Goal: Task Accomplishment & Management: Use online tool/utility

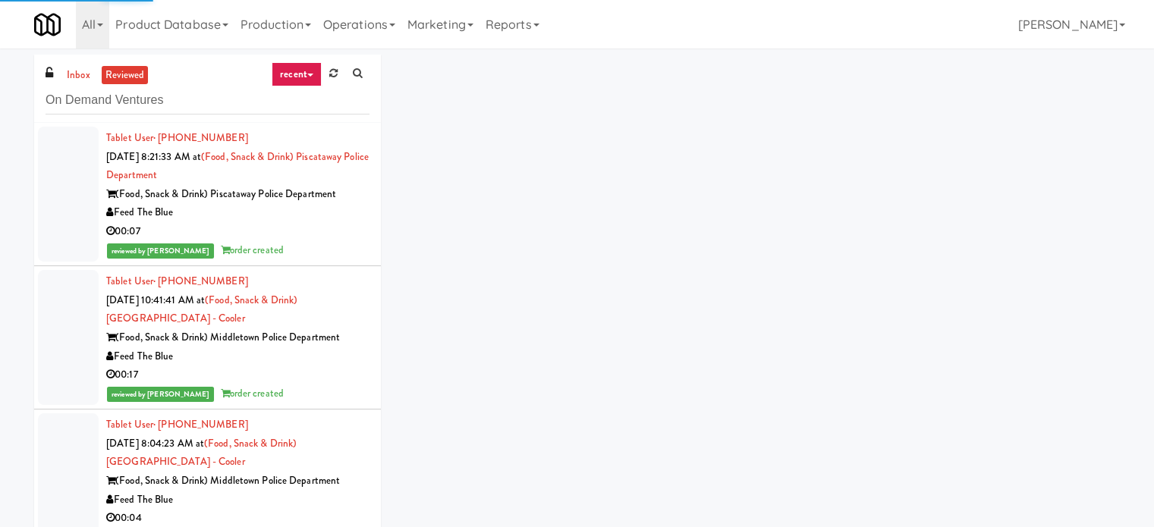
scroll to position [2993, 0]
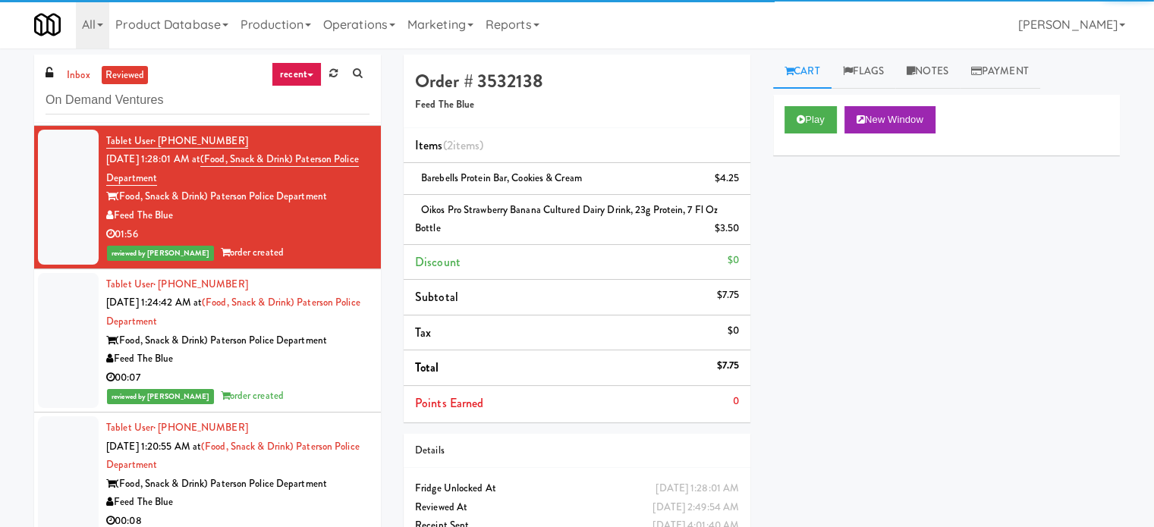
drag, startPoint x: 115, startPoint y: 209, endPoint x: 336, endPoint y: 206, distance: 220.8
click at [336, 206] on div "(Food, Snack & Drink) Paterson Police Department" at bounding box center [237, 196] width 263 height 19
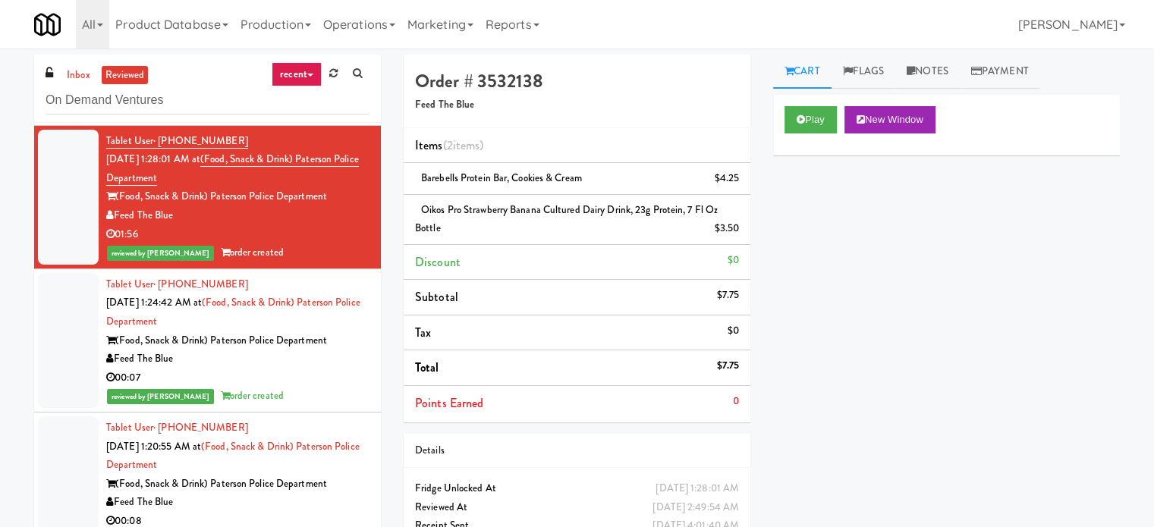
copy div "(Food, Snack & Drink) Paterson Police Department"
click at [200, 225] on div "Feed The Blue" at bounding box center [237, 215] width 263 height 19
drag, startPoint x: 118, startPoint y: 212, endPoint x: 326, endPoint y: 216, distance: 208.0
click at [326, 206] on div "(Food, Snack & Drink) Paterson Police Department" at bounding box center [237, 196] width 263 height 19
copy div "(Food, Snack & Drink) Paterson Police Department"
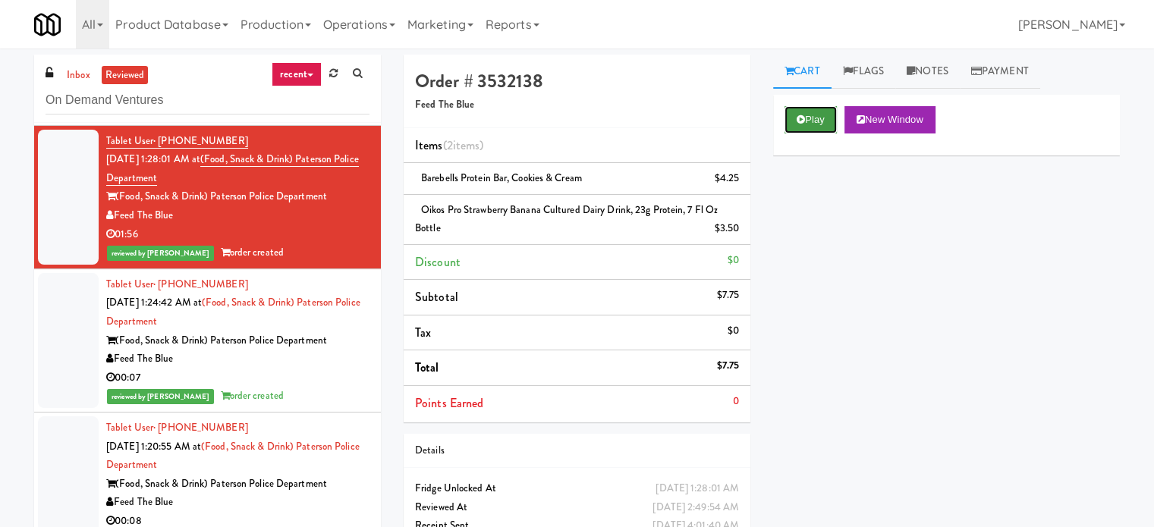
click at [793, 121] on button "Play" at bounding box center [811, 119] width 52 height 27
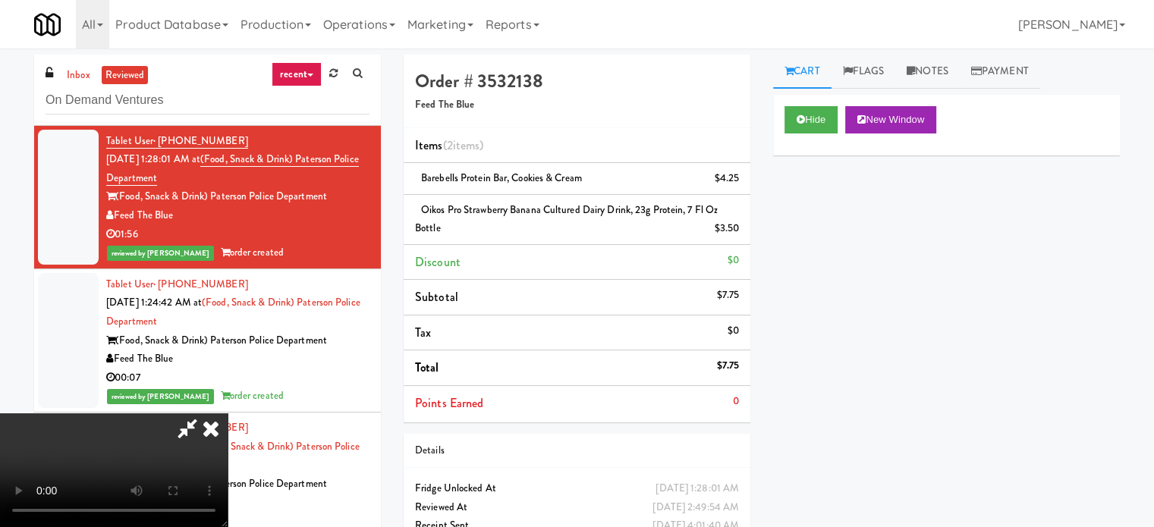
scroll to position [0, 0]
click at [228, 414] on icon at bounding box center [210, 429] width 33 height 30
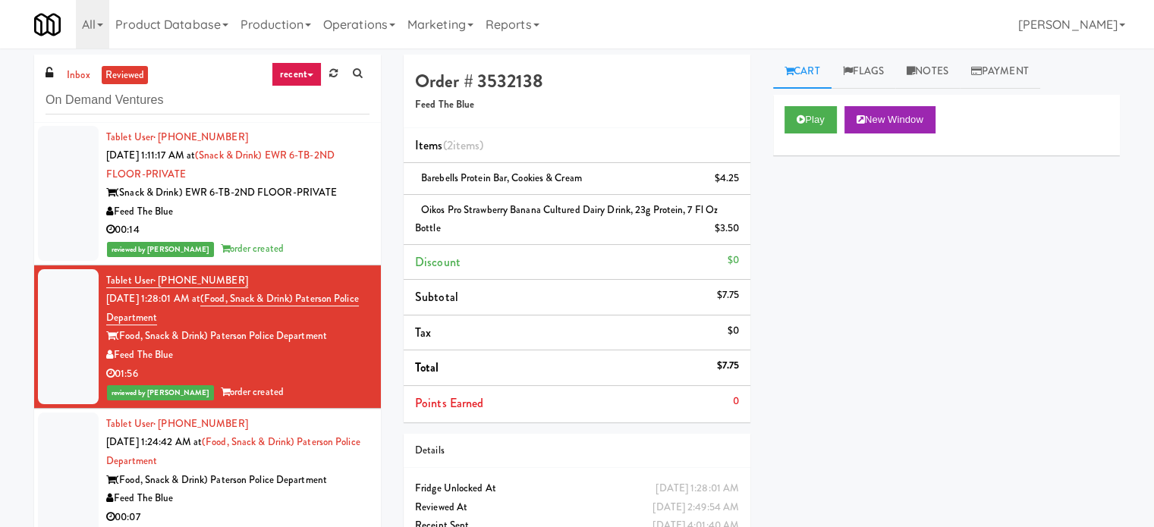
scroll to position [2853, 0]
click at [238, 239] on div "00:14" at bounding box center [237, 230] width 263 height 19
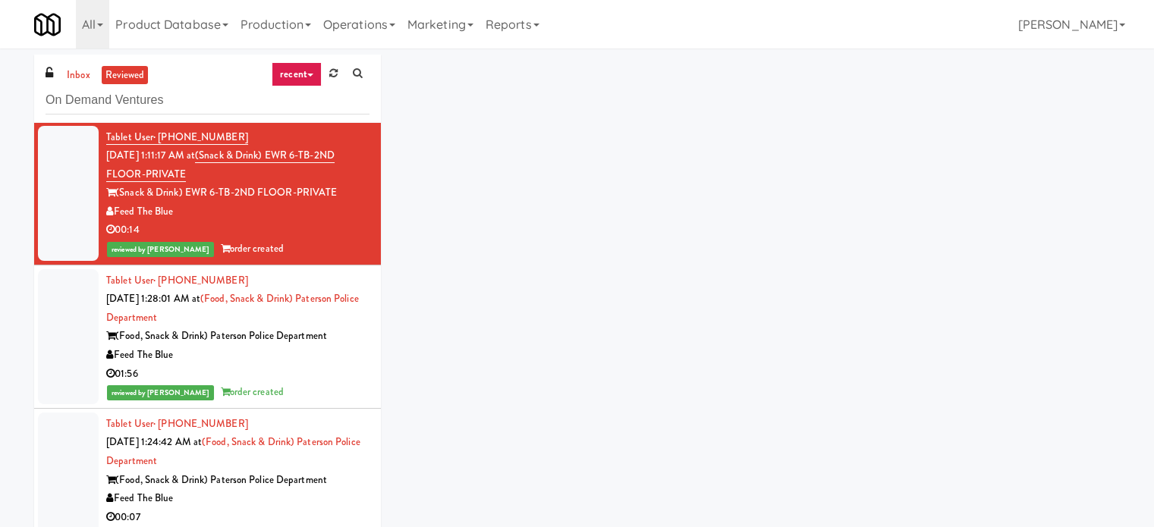
drag, startPoint x: 118, startPoint y: 203, endPoint x: 335, endPoint y: 208, distance: 217.8
click at [335, 203] on div "(Snack & Drink) EWR 6-TB-2ND FLOOR-PRIVATE" at bounding box center [237, 193] width 263 height 19
copy div "(Snack & Drink) EWR 6-TB-2ND FLOOR-PRIVATE"
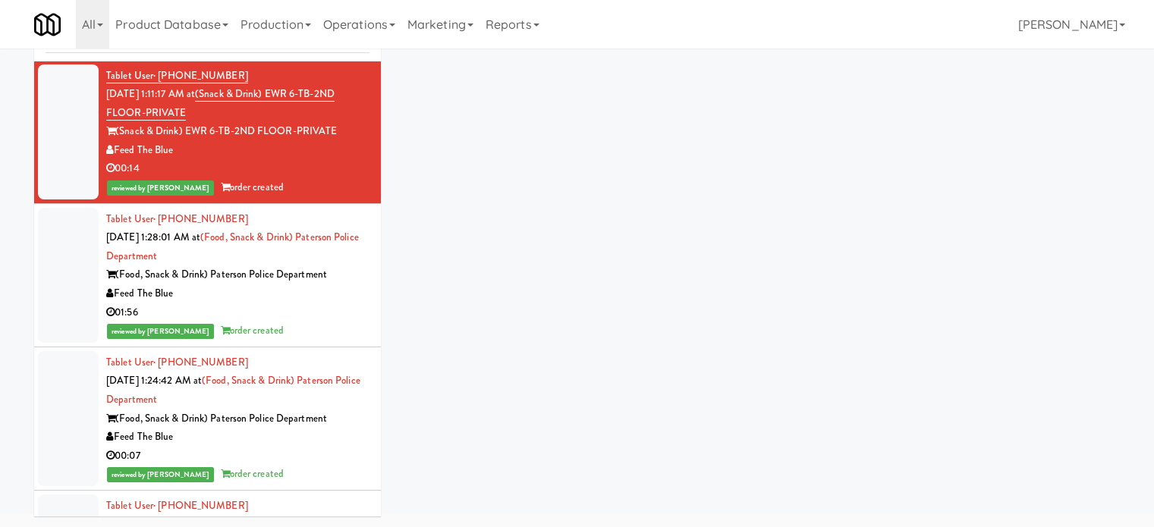
click at [569, 291] on div "inbox reviewed recent all unclear take inventory issue suspicious failed recent…" at bounding box center [577, 260] width 1109 height 535
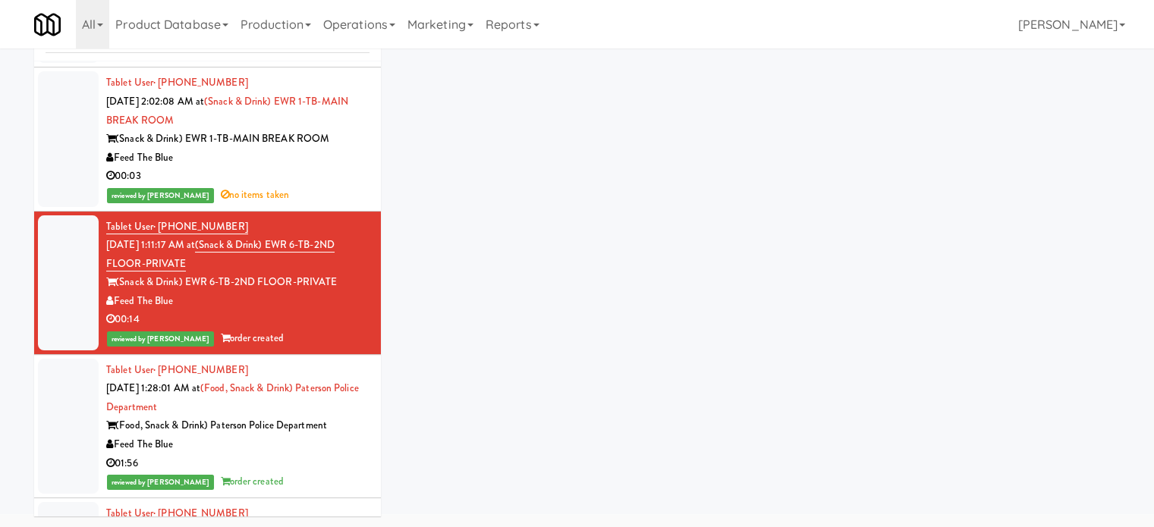
scroll to position [0, 0]
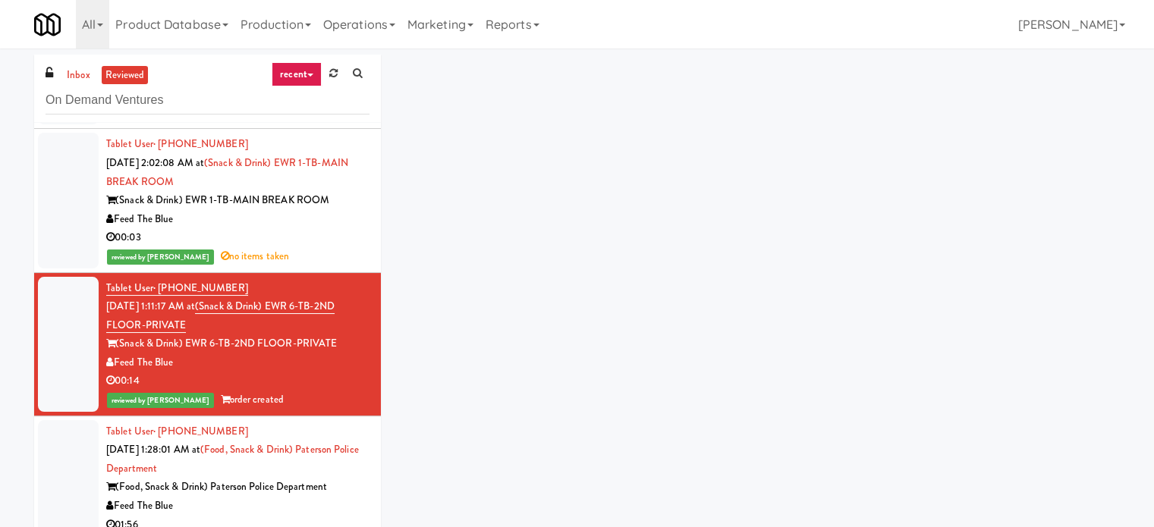
click at [328, 198] on div "Tablet User · (908) 812-7520 [DATE] 2:02:08 AM at (Snack & Drink) EWR 1-TB-MAIN…" at bounding box center [237, 200] width 263 height 131
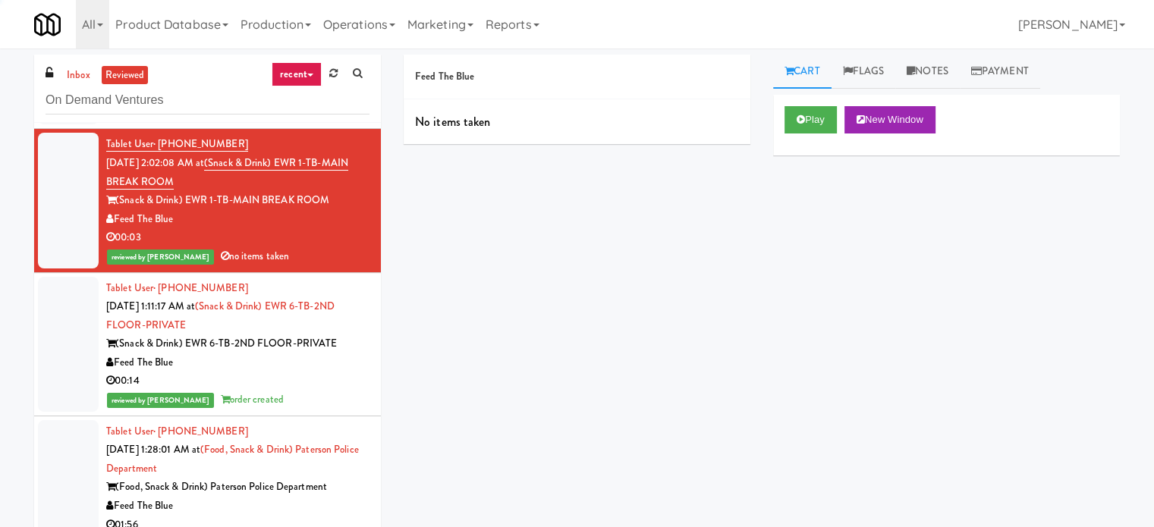
click at [307, 341] on div "Tablet User · (848) 333-4276 [DATE] 1:11:17 AM at (Snack & Drink) EWR 6-TB-2ND …" at bounding box center [237, 344] width 263 height 131
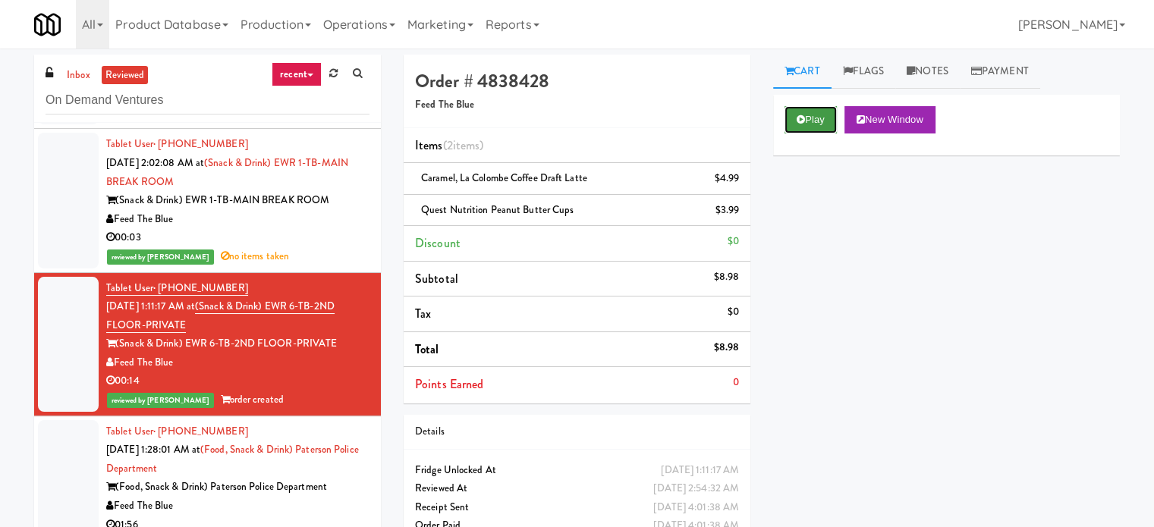
click at [794, 124] on button "Play" at bounding box center [811, 119] width 52 height 27
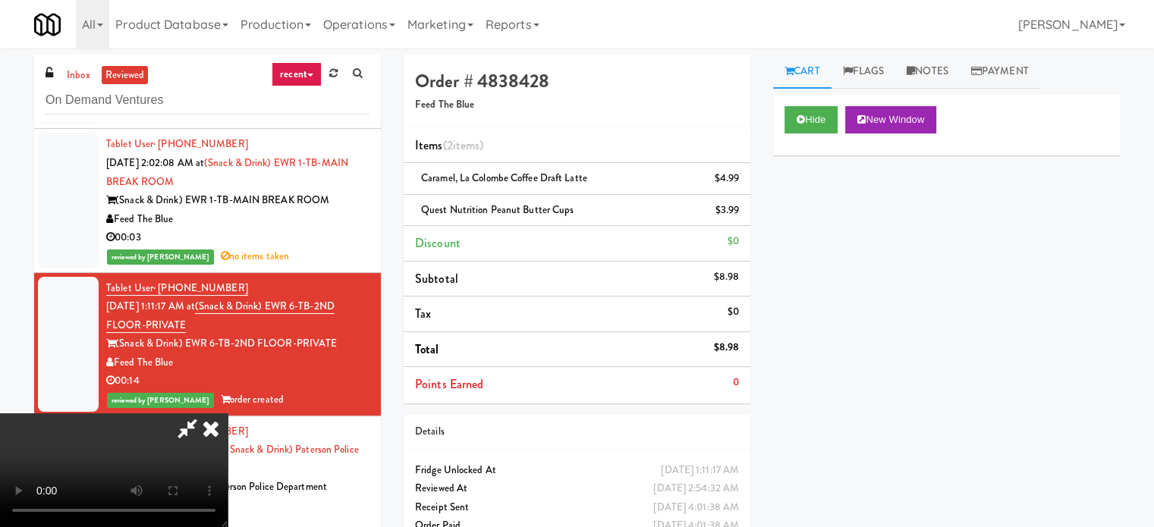
click at [228, 414] on icon at bounding box center [210, 429] width 33 height 30
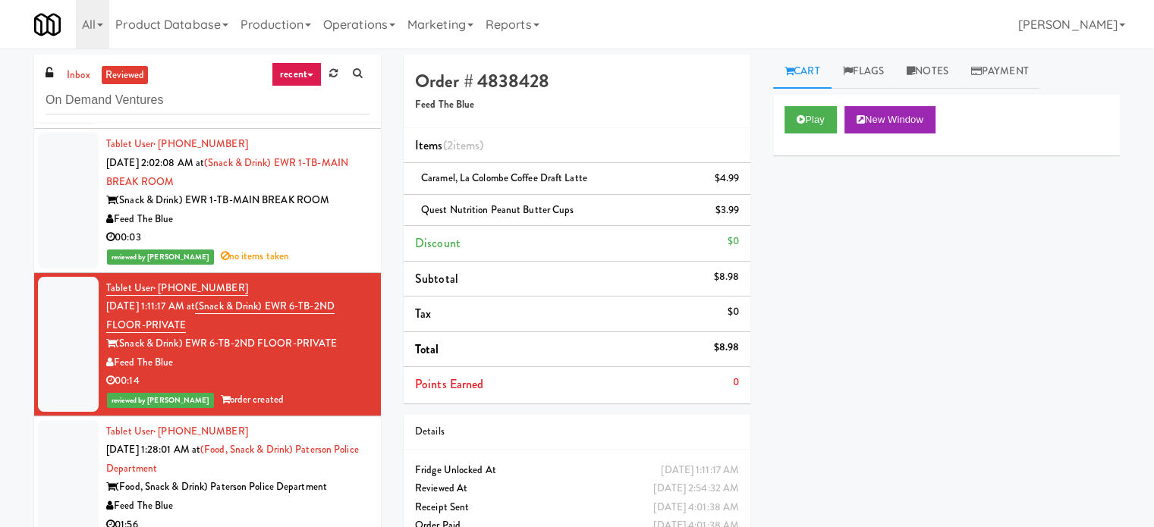
click at [301, 245] on div "00:03" at bounding box center [237, 237] width 263 height 19
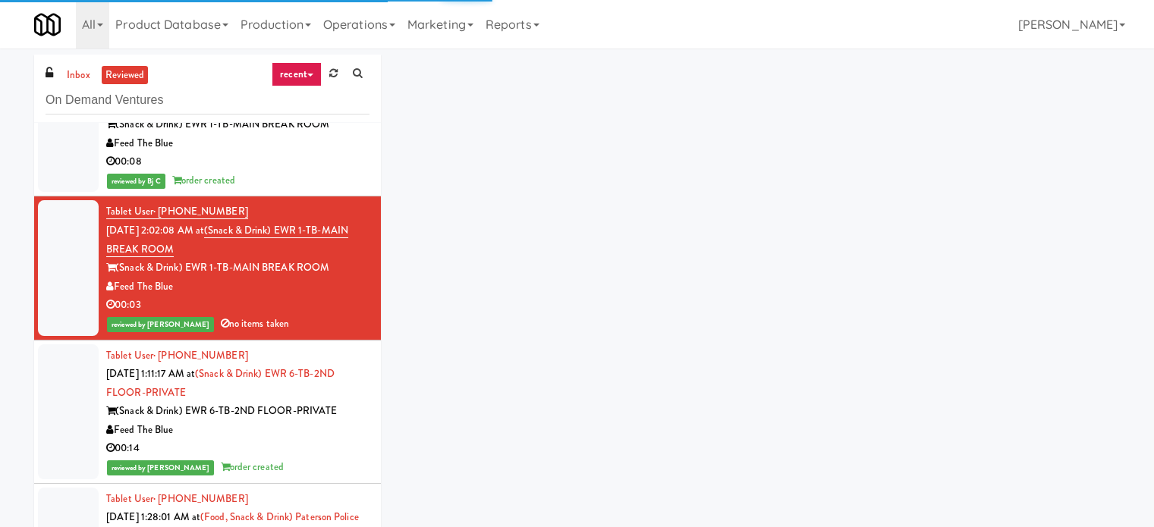
scroll to position [2637, 0]
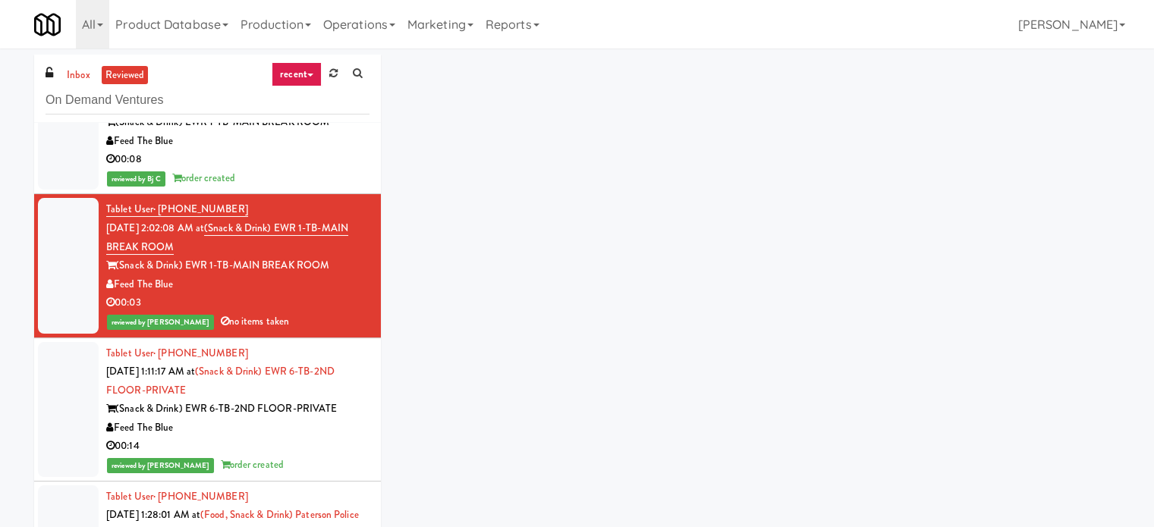
drag, startPoint x: 119, startPoint y: 278, endPoint x: 328, endPoint y: 291, distance: 209.1
click at [328, 275] on div "(Snack & Drink) EWR 1-TB-MAIN BREAK ROOM" at bounding box center [237, 265] width 263 height 19
copy div "(Snack & Drink) EWR 1-TB-MAIN BREAK ROOM"
click at [318, 151] on div "Feed The Blue" at bounding box center [237, 141] width 263 height 19
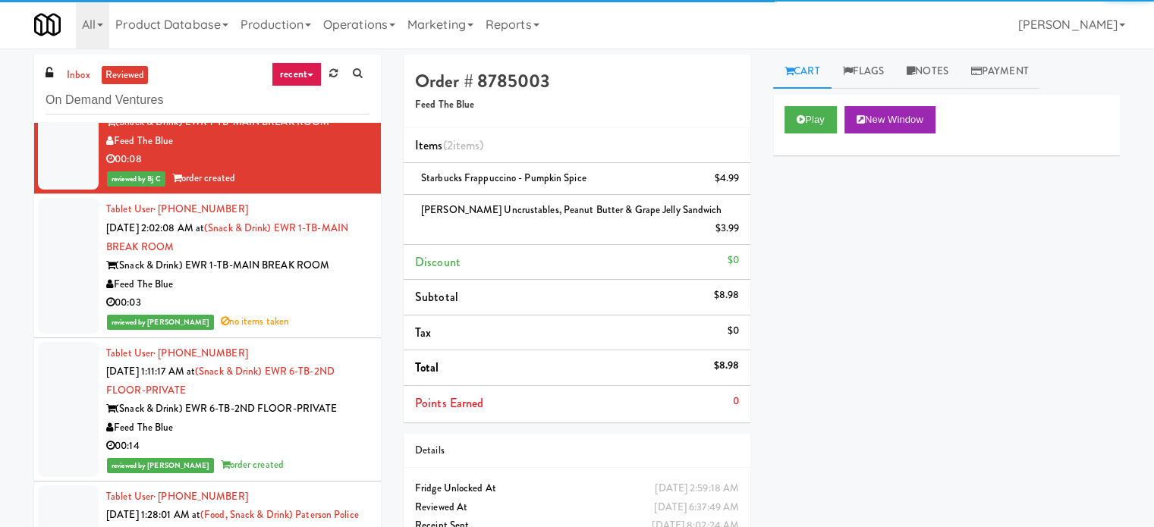
click at [336, 294] on div "Feed The Blue" at bounding box center [237, 284] width 263 height 19
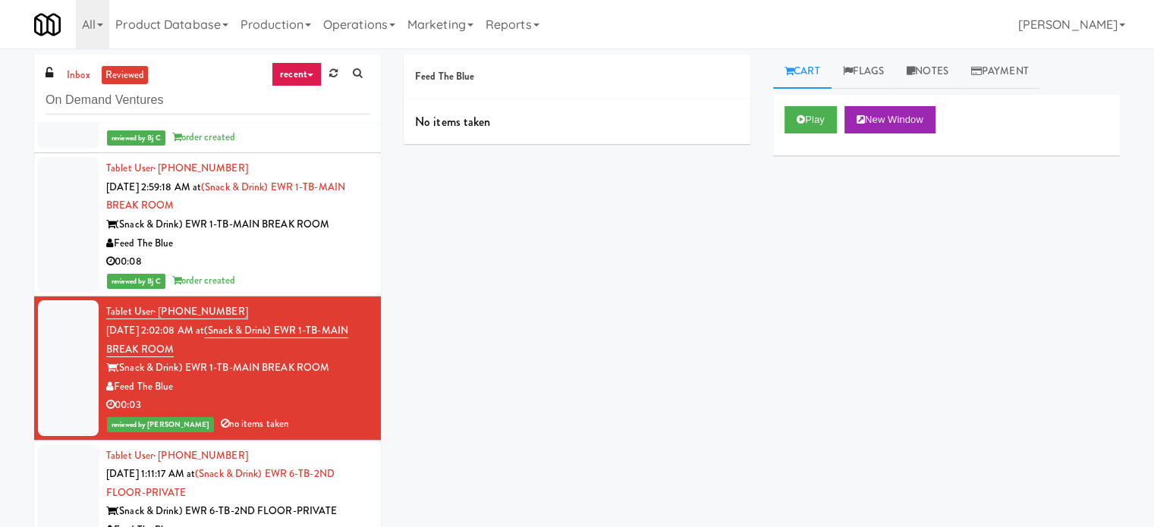
scroll to position [2535, 0]
click at [813, 116] on button "Play" at bounding box center [811, 119] width 52 height 27
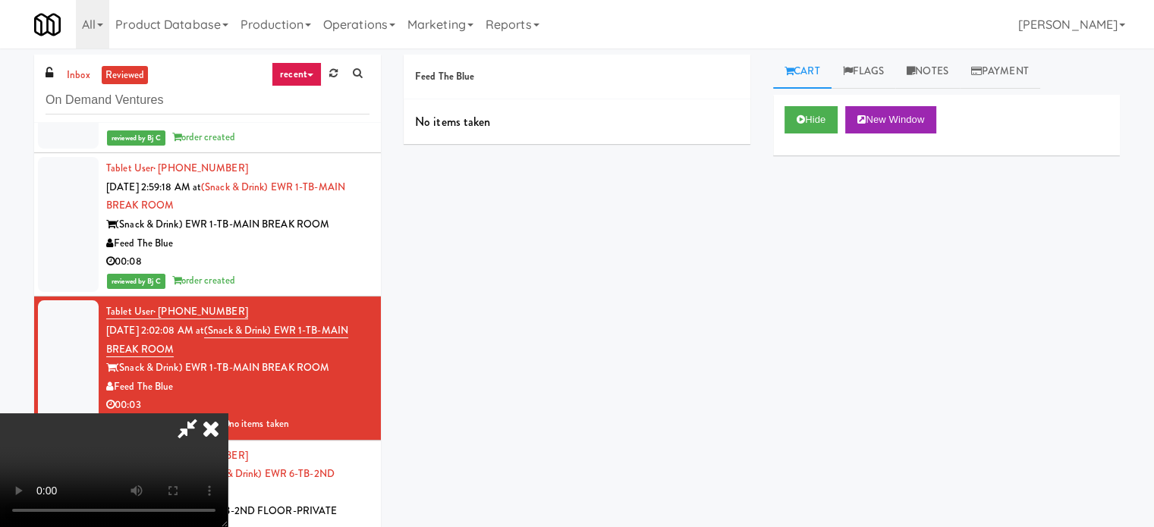
click at [210, 425] on icon at bounding box center [210, 429] width 33 height 30
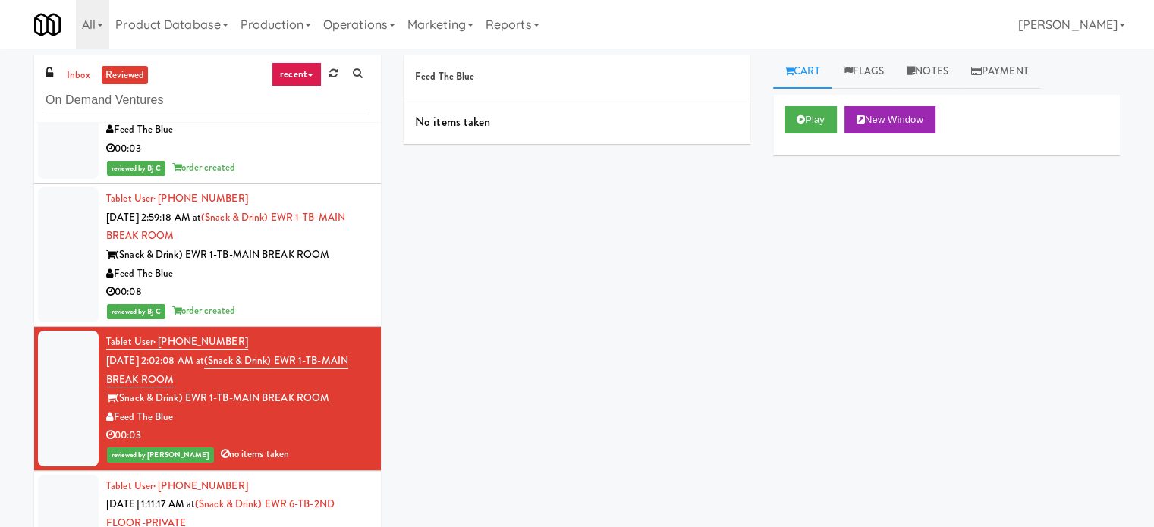
scroll to position [2503, 0]
drag, startPoint x: 119, startPoint y: 411, endPoint x: 332, endPoint y: 415, distance: 212.5
click at [332, 409] on div "(Snack & Drink) EWR 1-TB-MAIN BREAK ROOM" at bounding box center [237, 399] width 263 height 19
copy div "(Snack & Drink) EWR 1-TB-MAIN BREAK ROOM"
click at [817, 118] on button "Play" at bounding box center [811, 119] width 52 height 27
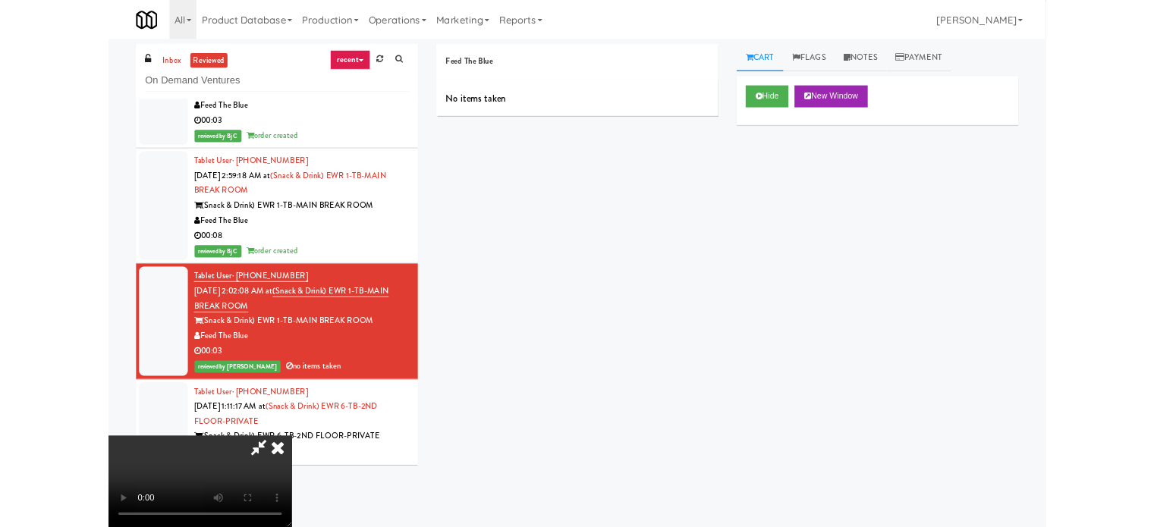
scroll to position [0, 0]
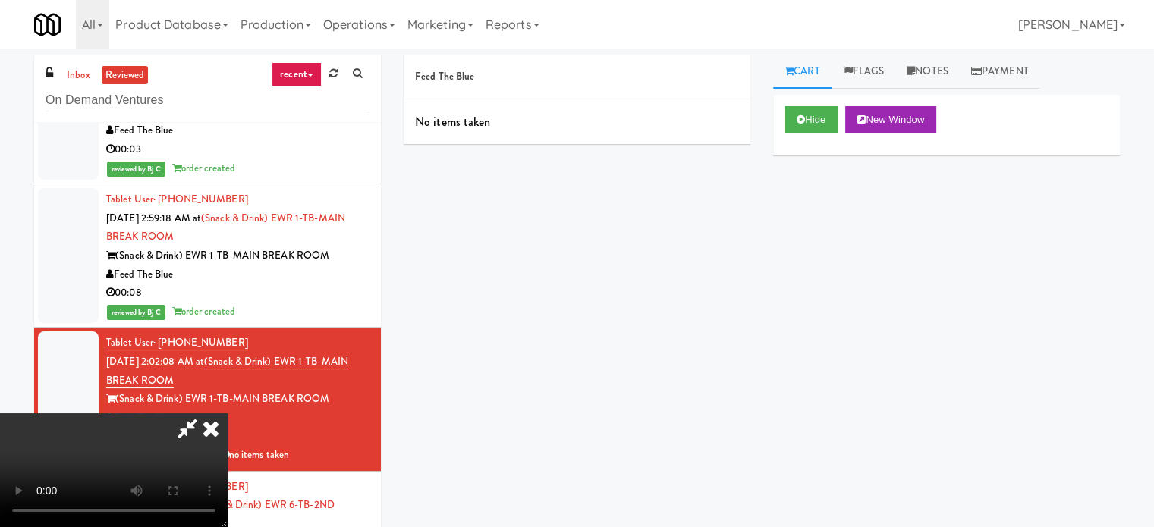
click at [228, 414] on icon at bounding box center [210, 429] width 33 height 30
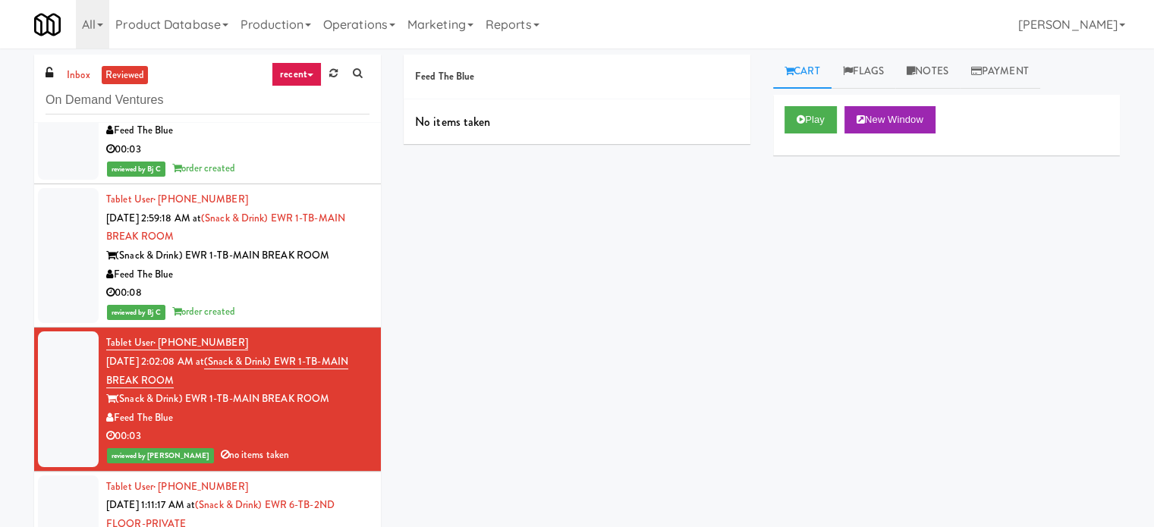
click at [329, 303] on div "00:08" at bounding box center [237, 293] width 263 height 19
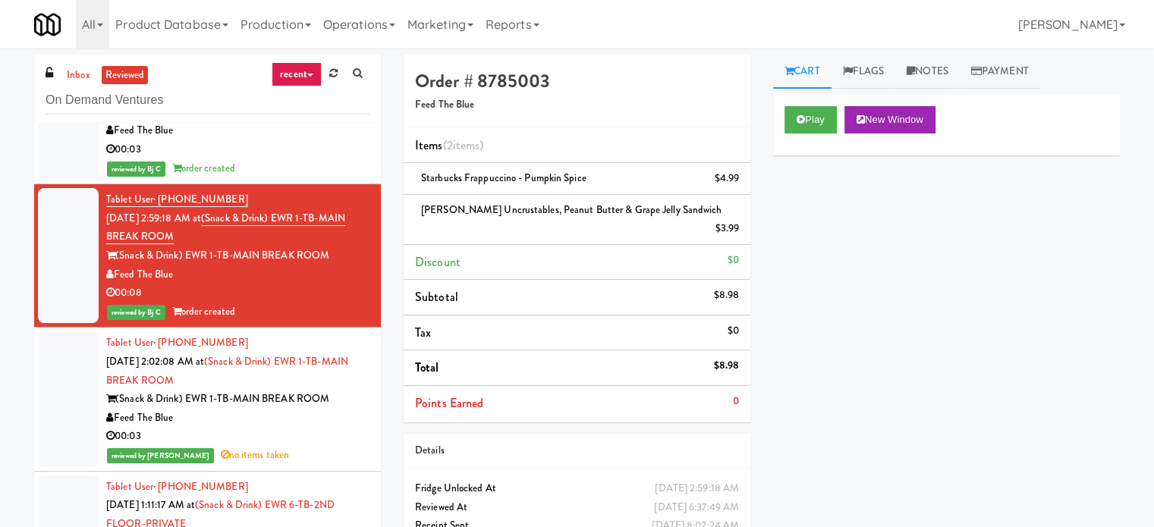
drag, startPoint x: 118, startPoint y: 266, endPoint x: 344, endPoint y: 277, distance: 226.4
click at [344, 266] on div "(Snack & Drink) EWR 1-TB-MAIN BREAK ROOM" at bounding box center [237, 256] width 263 height 19
copy div "(Snack & Drink) EWR 1-TB-MAIN BREAK ROOM"
click at [804, 112] on button "Play" at bounding box center [811, 119] width 52 height 27
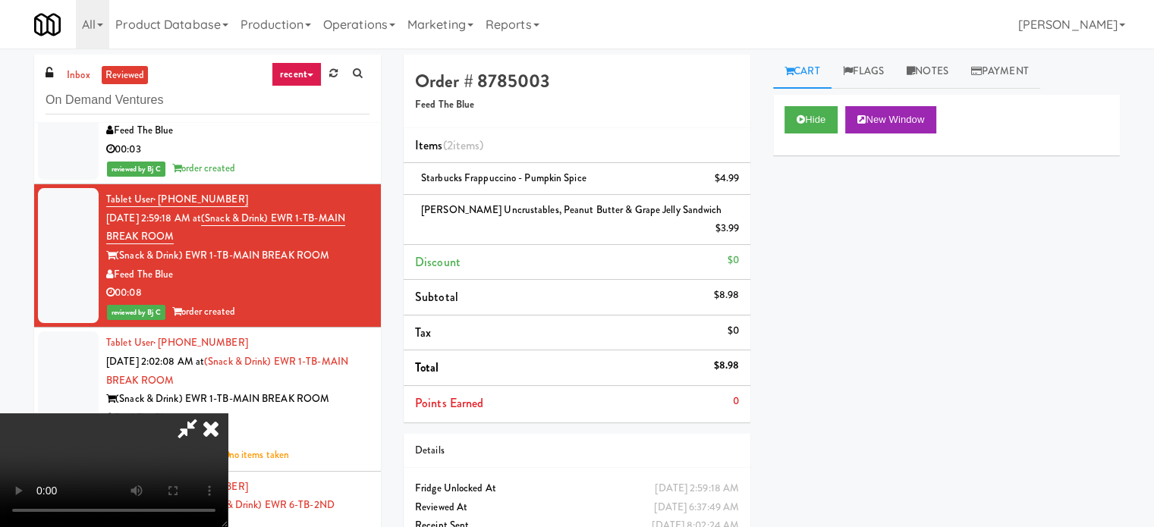
click at [228, 414] on icon at bounding box center [210, 429] width 33 height 30
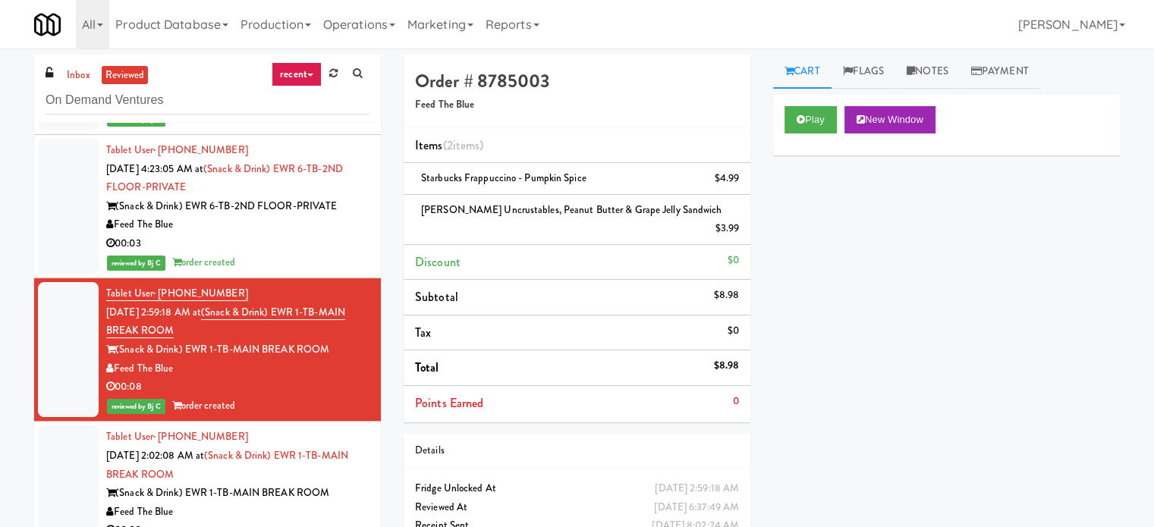
scroll to position [2371, 0]
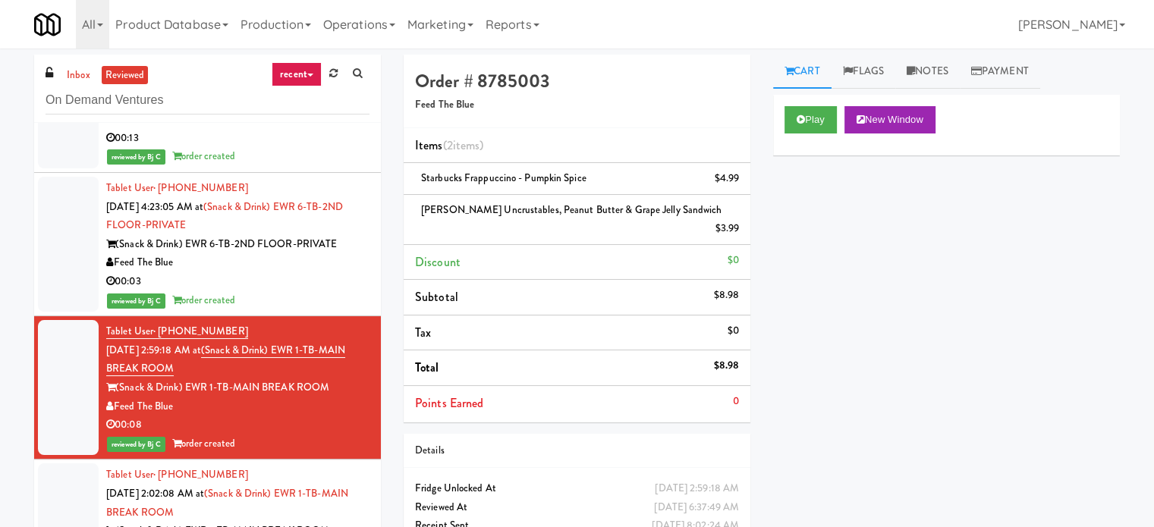
click at [290, 272] on div "Feed The Blue" at bounding box center [237, 262] width 263 height 19
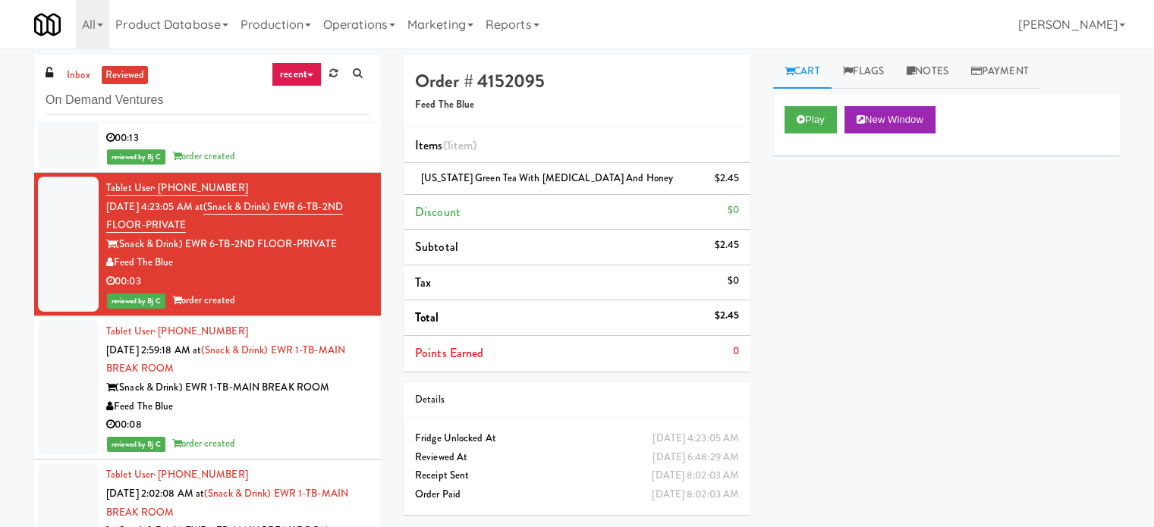
drag, startPoint x: 118, startPoint y: 254, endPoint x: 340, endPoint y: 260, distance: 221.7
click at [340, 254] on div "(Snack & Drink) EWR 6-TB-2ND FLOOR-PRIVATE" at bounding box center [237, 244] width 263 height 19
copy div "(Snack & Drink) EWR 6-TB-2ND FLOOR-PRIVATE"
click at [923, 244] on div "Play New Window Primary Flag Clear Flag if unable to determine what was taken o…" at bounding box center [946, 379] width 347 height 569
click at [805, 123] on button "Play" at bounding box center [811, 119] width 52 height 27
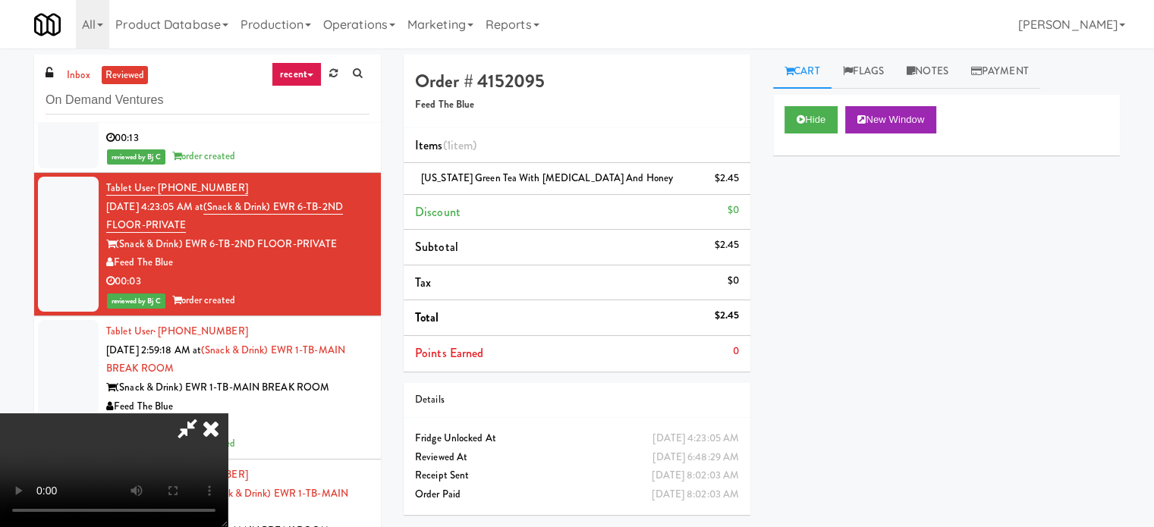
click at [206, 421] on icon at bounding box center [210, 429] width 33 height 30
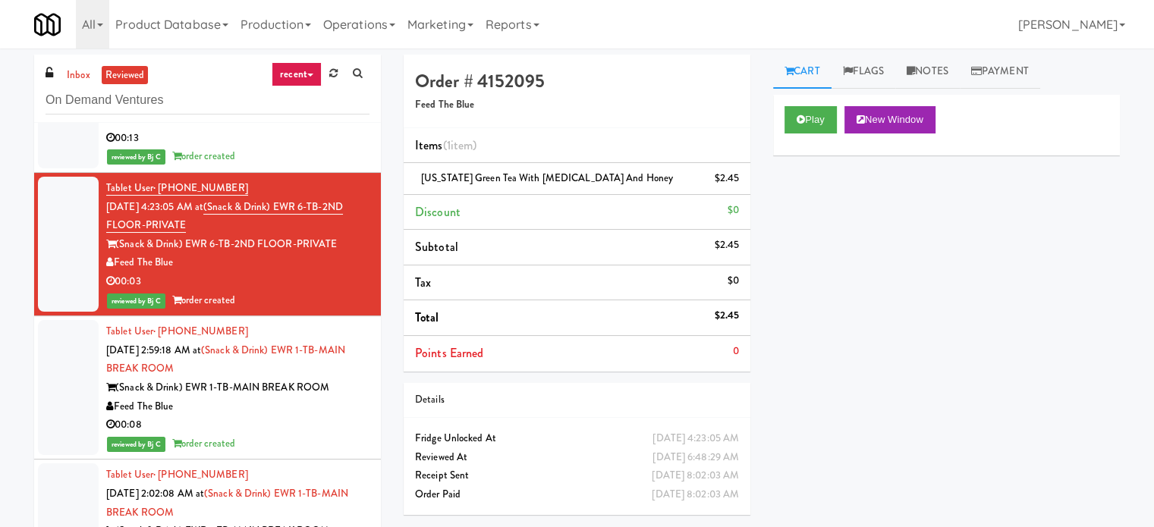
click at [829, 240] on div "Play New Window Primary Flag Clear Flag if unable to determine what was taken o…" at bounding box center [946, 379] width 347 height 569
click at [815, 115] on button "Play" at bounding box center [811, 119] width 52 height 27
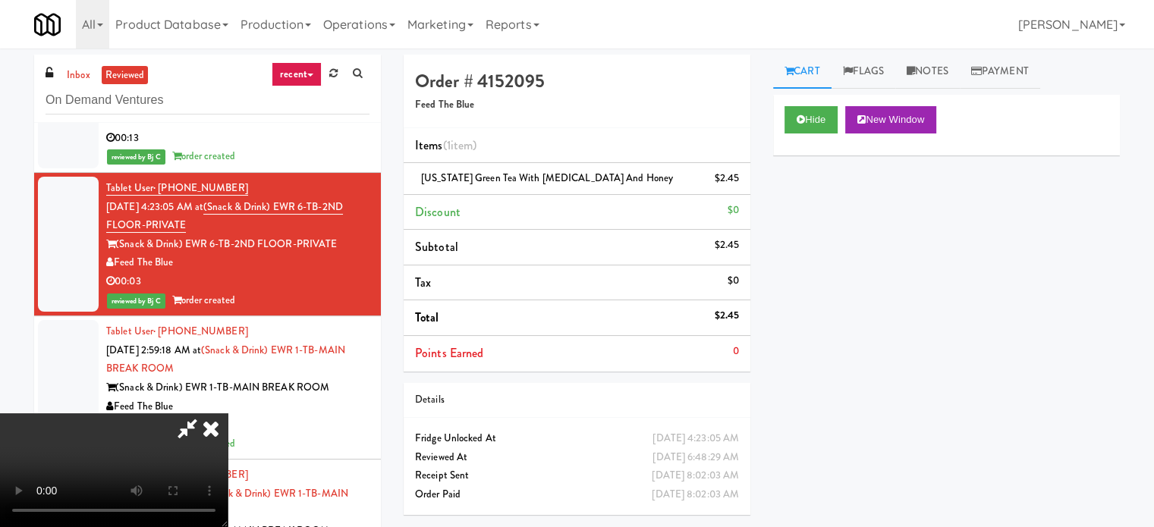
click at [77, 414] on video at bounding box center [114, 471] width 228 height 114
click at [228, 414] on icon at bounding box center [210, 429] width 33 height 30
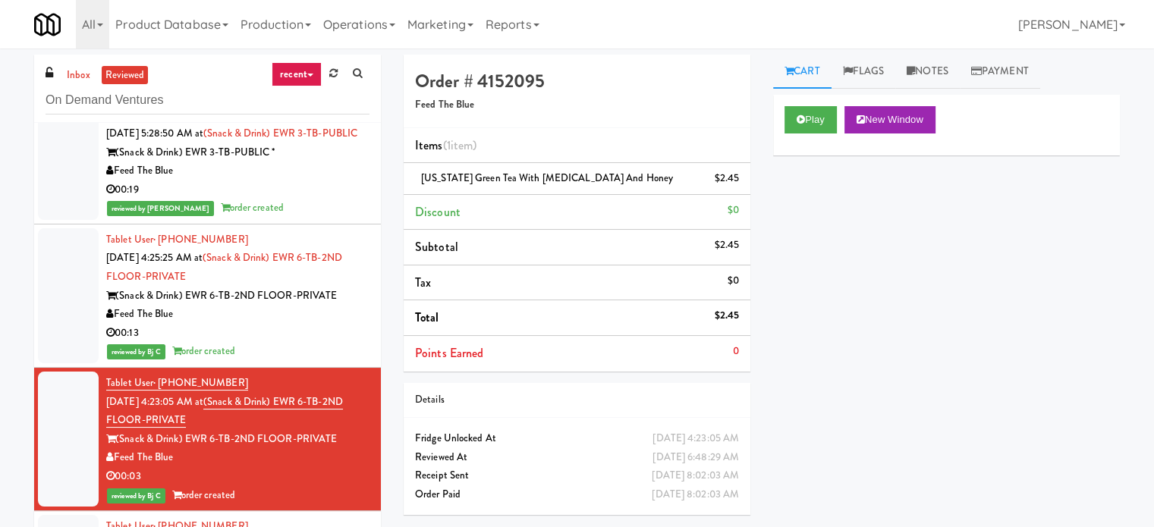
scroll to position [2179, 0]
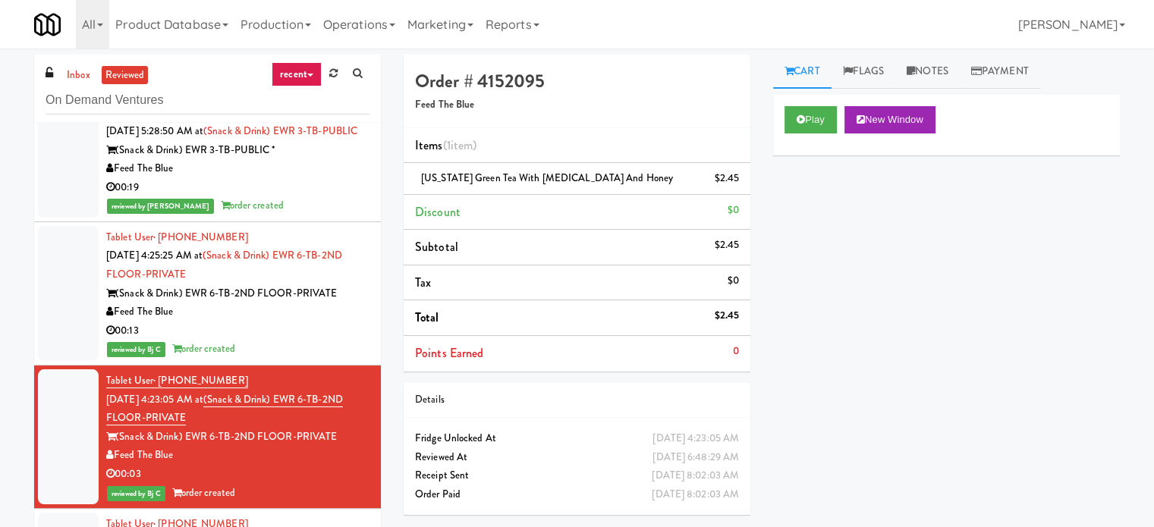
click at [294, 341] on div "00:13" at bounding box center [237, 331] width 263 height 19
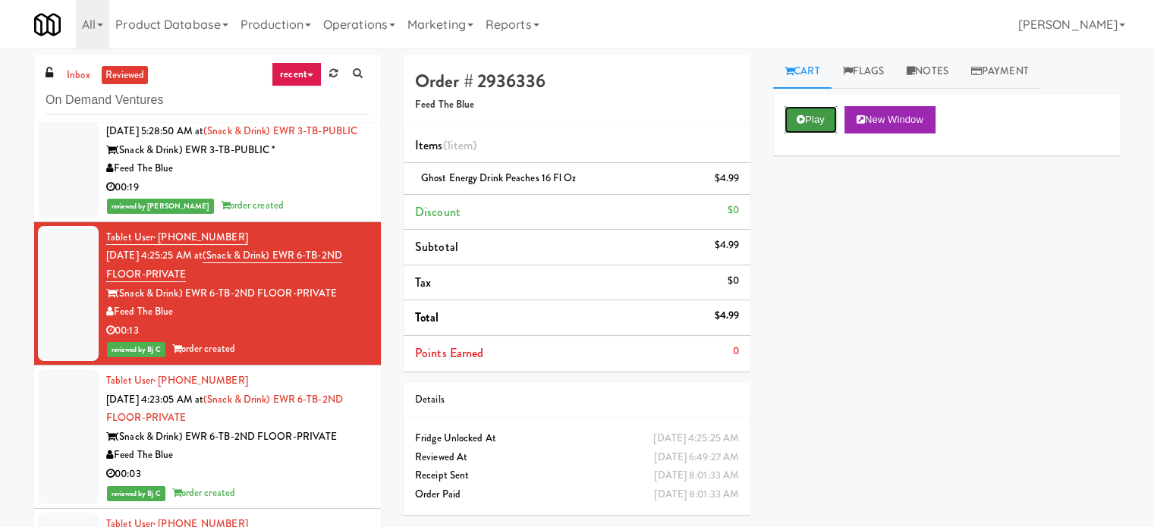
click at [804, 119] on icon at bounding box center [801, 120] width 8 height 10
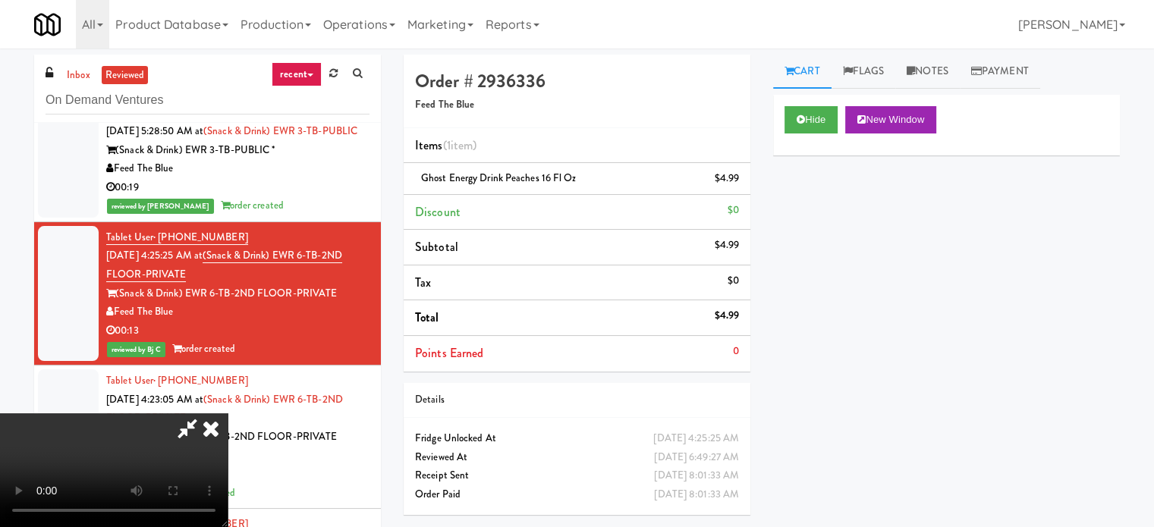
click at [205, 414] on icon at bounding box center [187, 429] width 35 height 30
click at [228, 414] on icon at bounding box center [210, 429] width 33 height 30
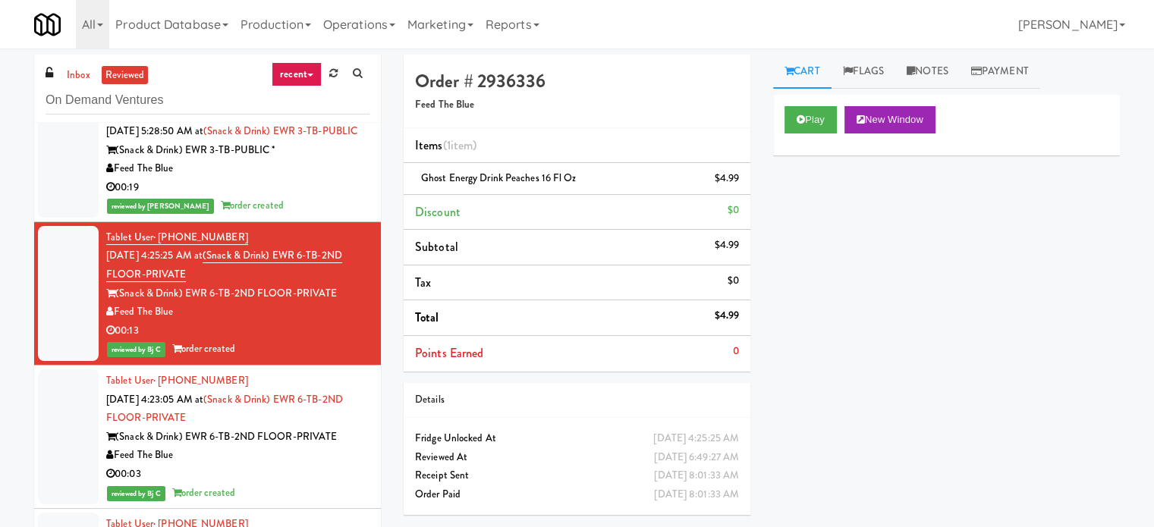
click at [333, 197] on div "00:19" at bounding box center [237, 187] width 263 height 19
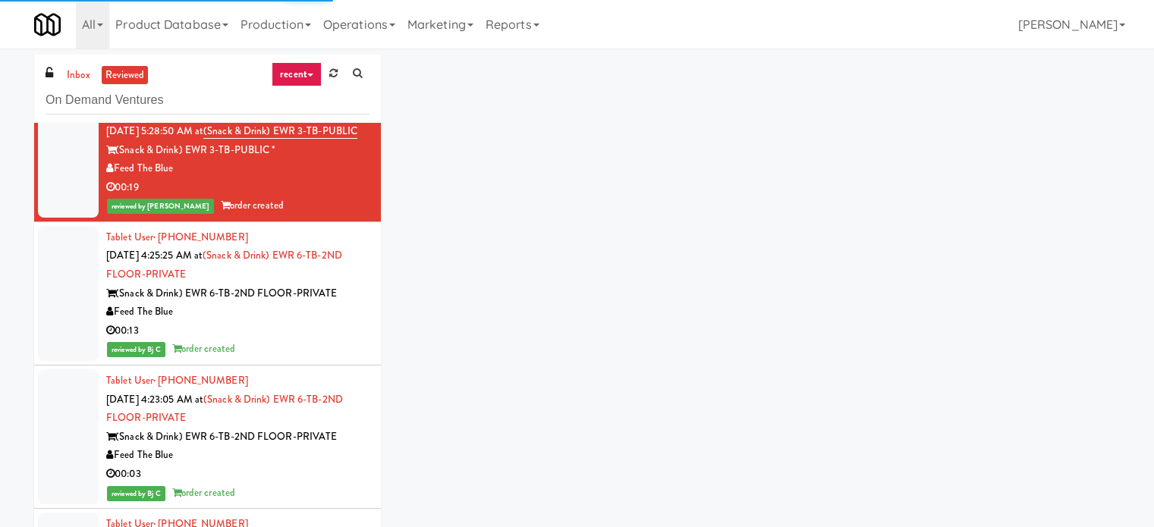
click at [337, 298] on div "Tablet User · (902) 363-9653 [DATE] 4:25:25 AM at (Snack & Drink) EWR 6-TB-2ND …" at bounding box center [237, 293] width 263 height 131
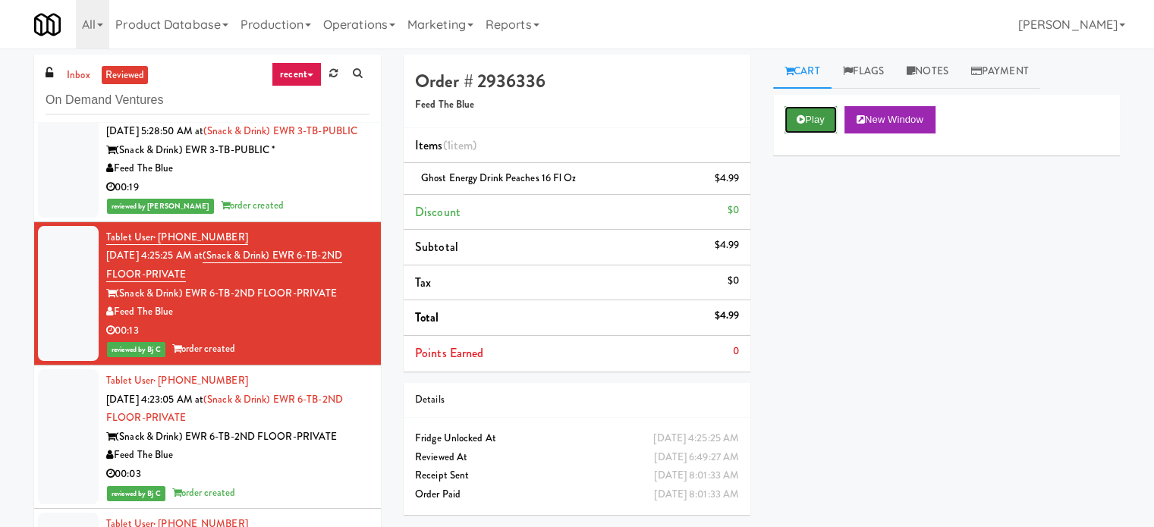
click at [813, 114] on button "Play" at bounding box center [811, 119] width 52 height 27
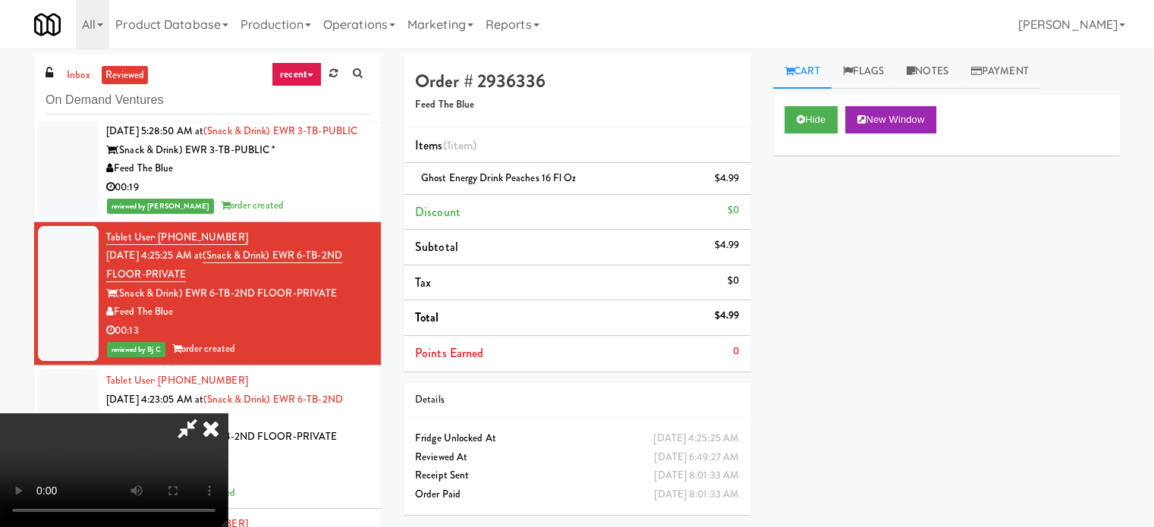
click at [228, 414] on icon at bounding box center [210, 429] width 33 height 30
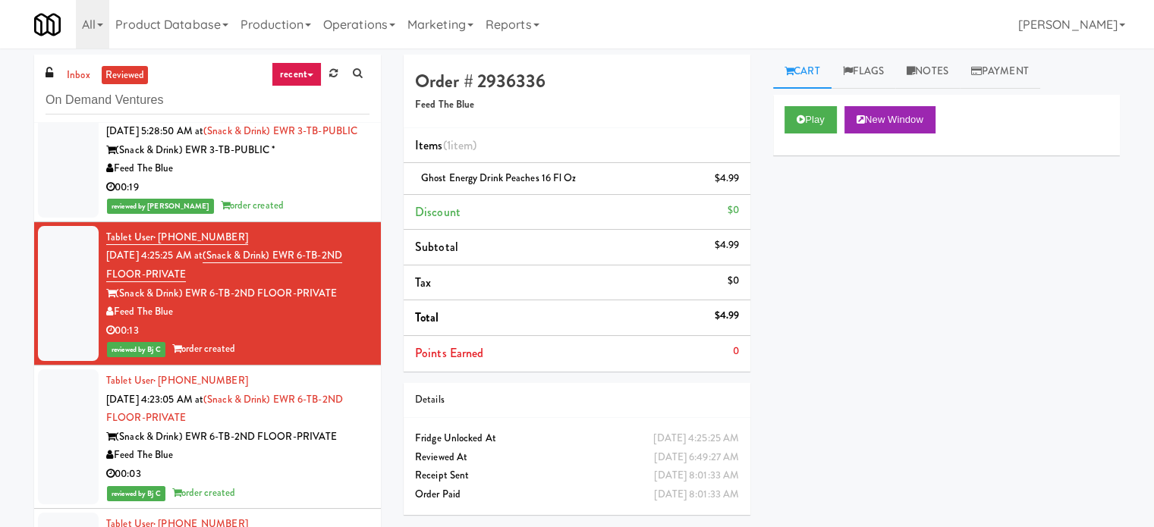
click at [326, 156] on div "Tablet User · (609) 250-3694 [DATE] 5:28:50 AM at (Snack & Drink) EWR 3-TB-PUBL…" at bounding box center [237, 159] width 263 height 112
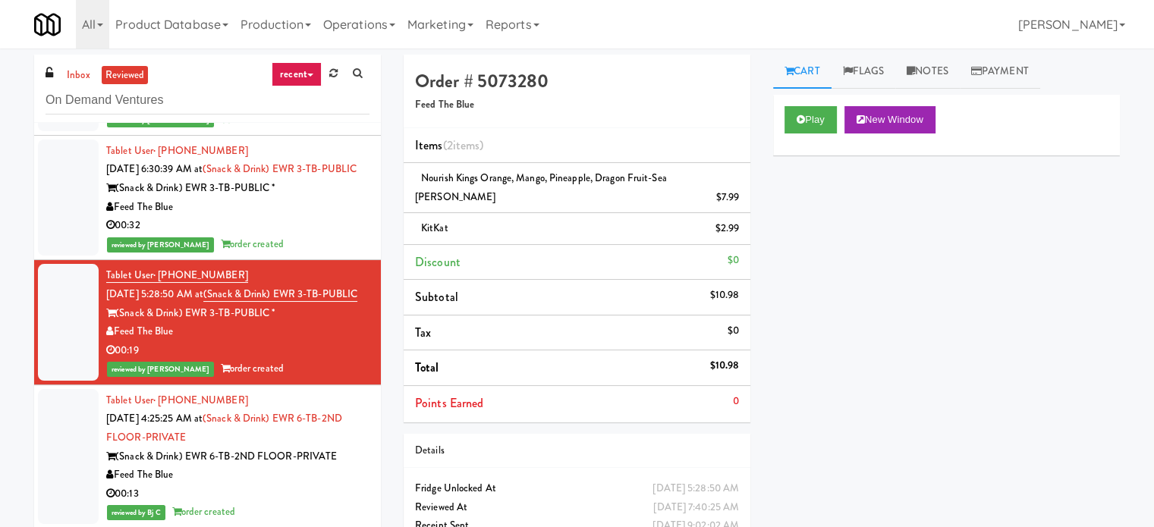
scroll to position [2027, 0]
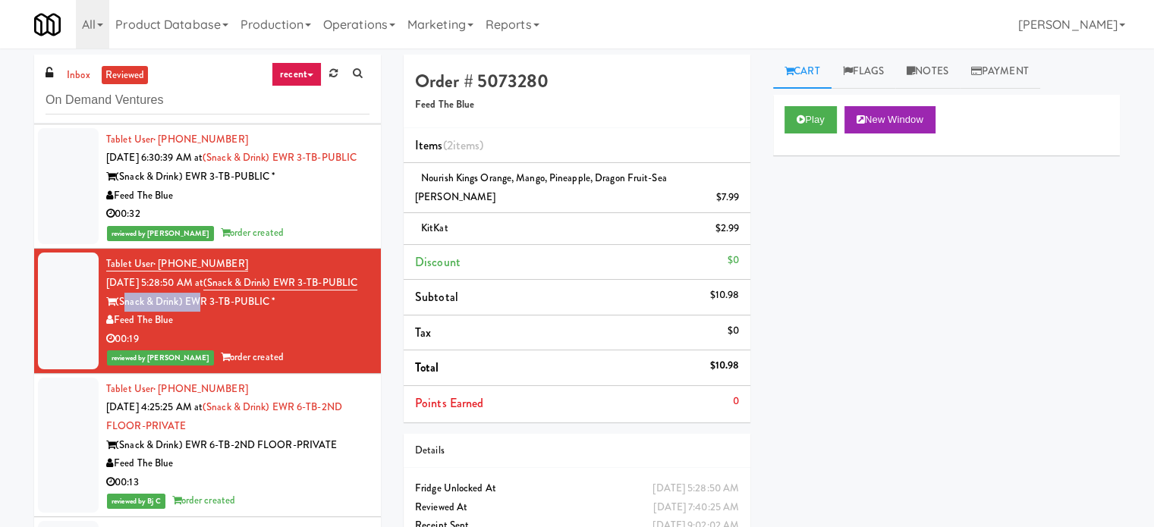
drag, startPoint x: 120, startPoint y: 313, endPoint x: 194, endPoint y: 322, distance: 74.8
click at [194, 312] on div "(Snack & Drink) EWR 3-TB-PUBLIC *" at bounding box center [237, 302] width 263 height 19
click at [247, 330] on div "Feed The Blue" at bounding box center [237, 320] width 263 height 19
drag, startPoint x: 116, startPoint y: 313, endPoint x: 318, endPoint y: 327, distance: 202.4
click at [318, 312] on div "(Snack & Drink) EWR 3-TB-PUBLIC *" at bounding box center [237, 302] width 263 height 19
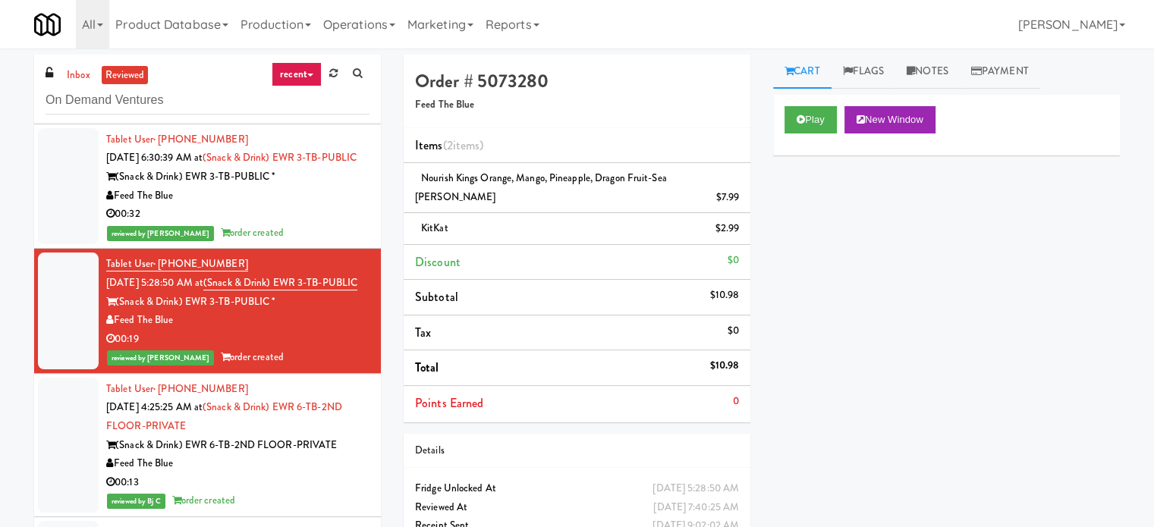
copy div "(Snack & Drink) EWR 3-TB-PUBLIC *"
click at [306, 211] on div "00:32" at bounding box center [237, 214] width 263 height 19
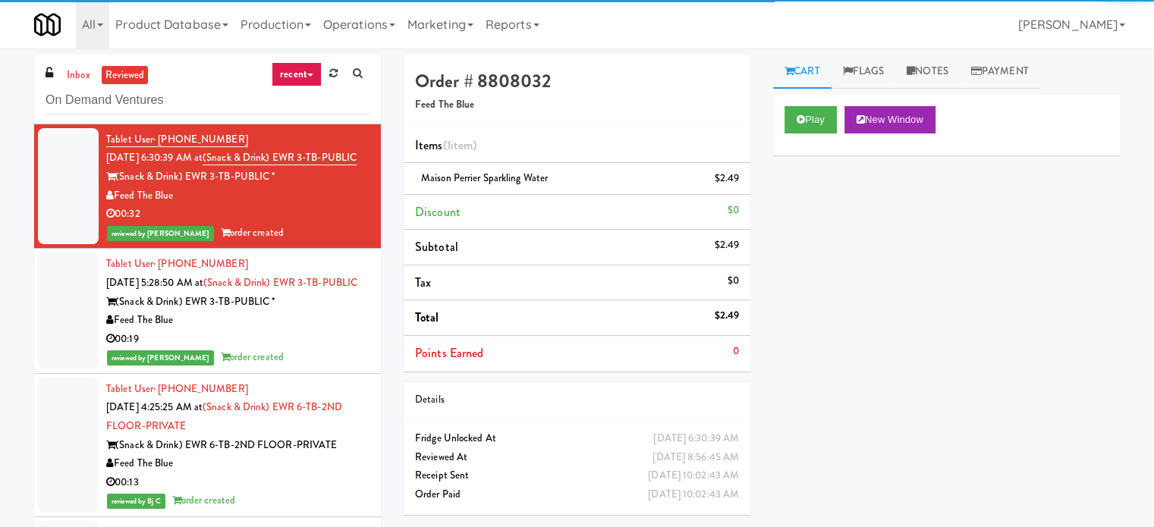
click at [307, 312] on div "(Snack & Drink) EWR 3-TB-PUBLIC *" at bounding box center [237, 302] width 263 height 19
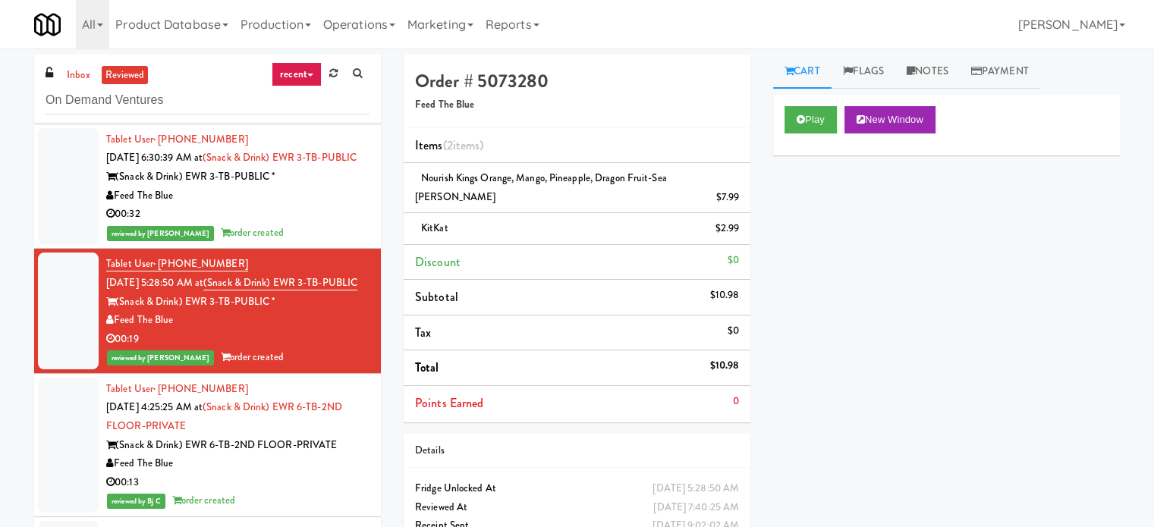
drag, startPoint x: 118, startPoint y: 313, endPoint x: 278, endPoint y: 314, distance: 160.9
click at [278, 312] on div "(Snack & Drink) EWR 3-TB-PUBLIC *" at bounding box center [237, 302] width 263 height 19
copy div "(Snack & Drink) EWR 3-TB-PUBLIC *"
click at [820, 113] on button "Play" at bounding box center [811, 119] width 52 height 27
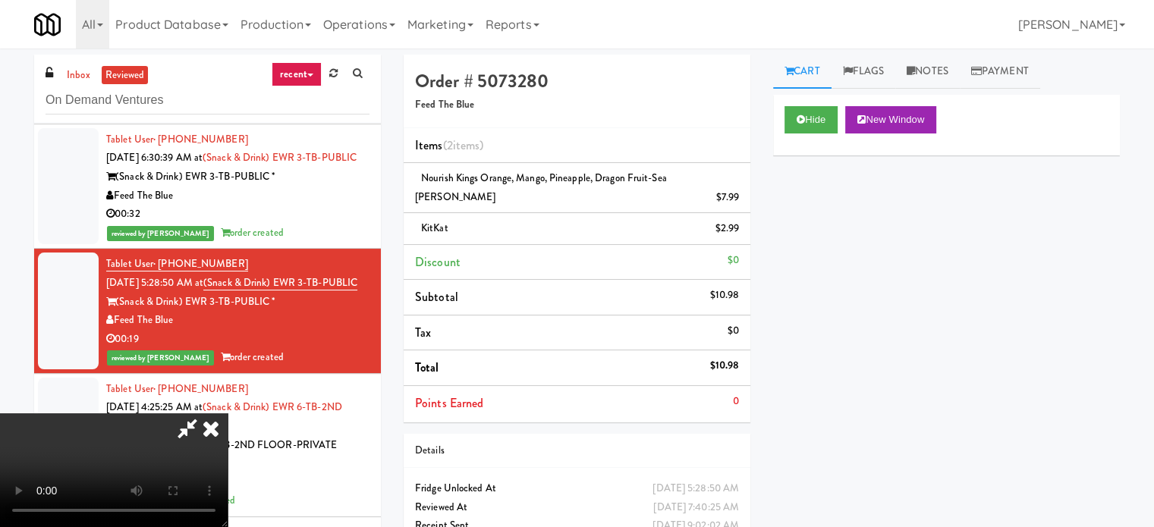
click at [121, 414] on video at bounding box center [114, 471] width 228 height 114
click at [228, 414] on icon at bounding box center [210, 429] width 33 height 30
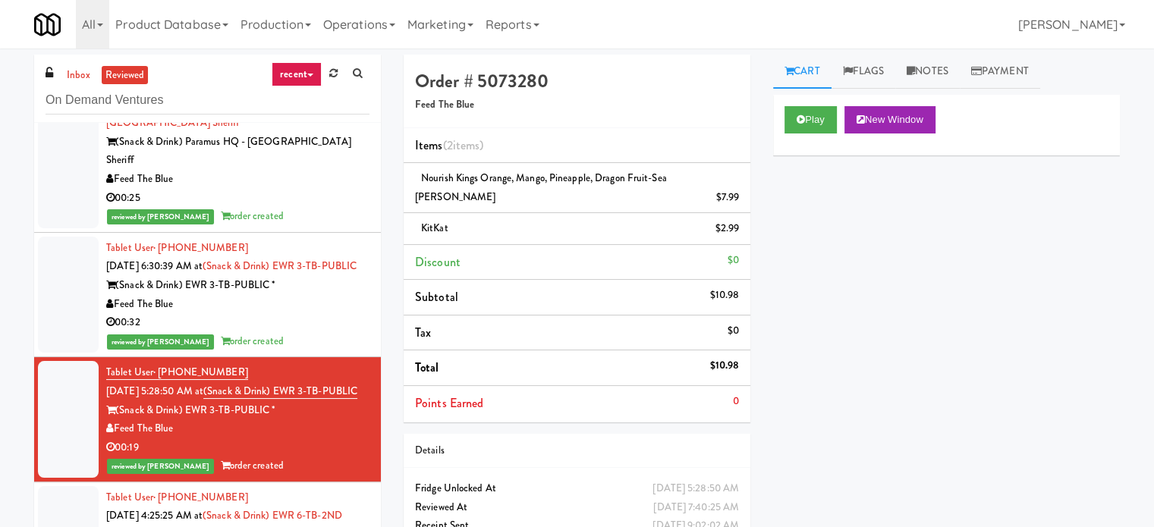
scroll to position [1919, 0]
click at [318, 285] on div "(Snack & Drink) EWR 3-TB-PUBLIC *" at bounding box center [237, 284] width 263 height 19
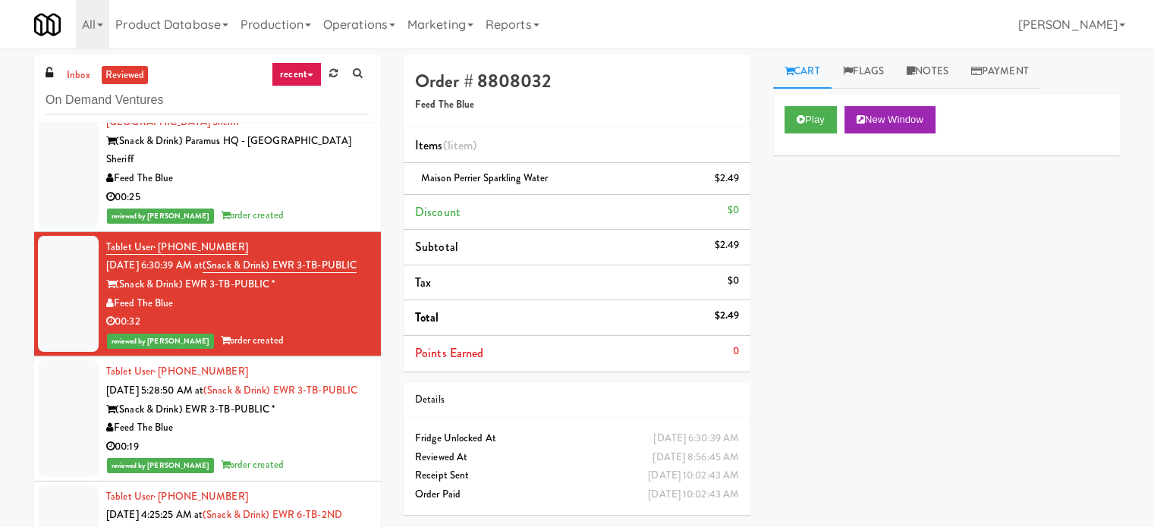
drag, startPoint x: 118, startPoint y: 275, endPoint x: 281, endPoint y: 285, distance: 162.7
click at [281, 285] on div "(Snack & Drink) EWR 3-TB-PUBLIC *" at bounding box center [237, 284] width 263 height 19
copy div "(Snack & Drink) EWR 3-TB-PUBLIC *"
click at [805, 124] on button "Play" at bounding box center [811, 119] width 52 height 27
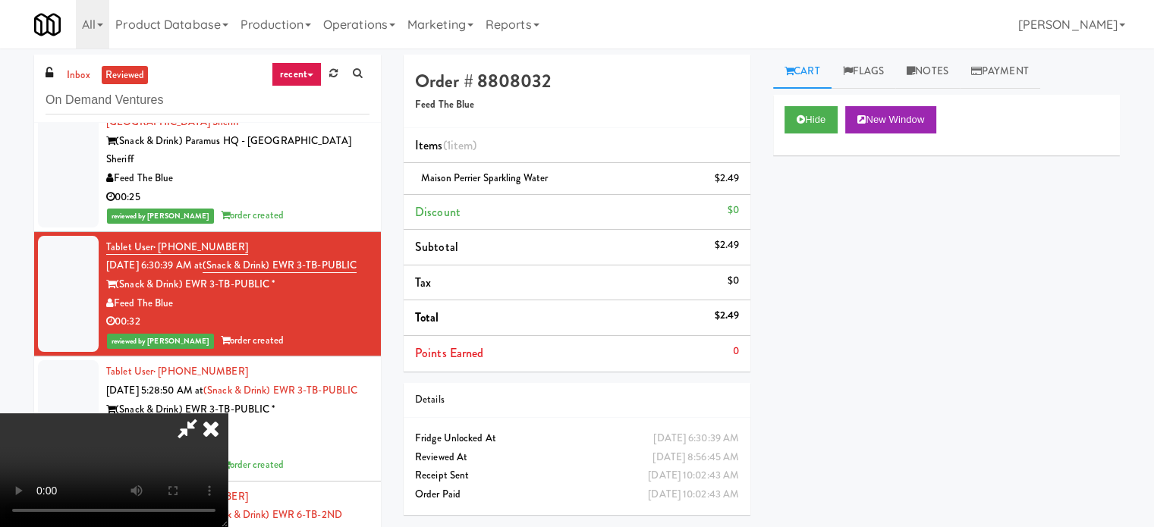
click at [205, 414] on icon at bounding box center [187, 429] width 35 height 30
click at [228, 414] on icon at bounding box center [210, 429] width 33 height 30
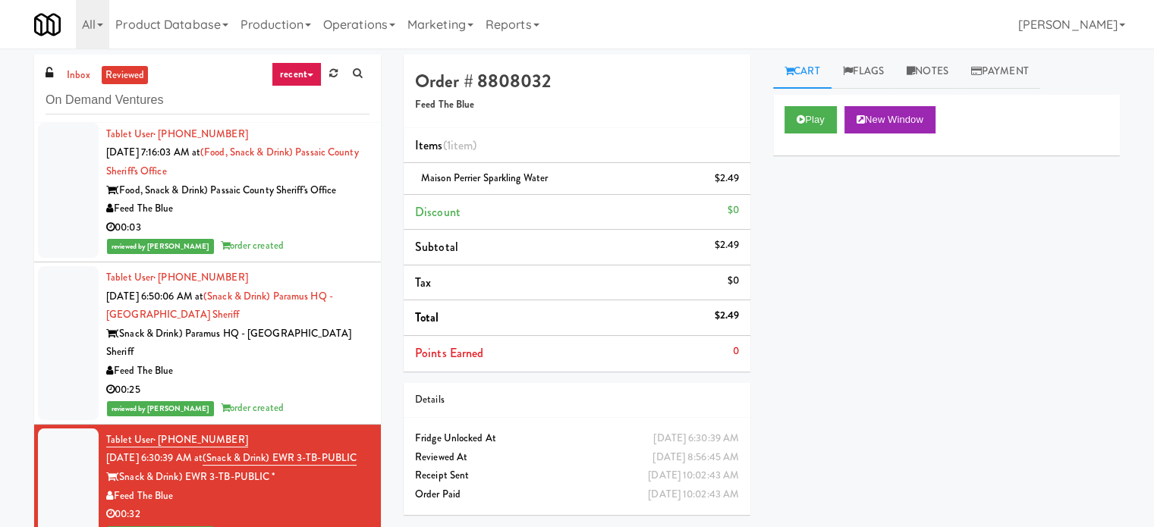
scroll to position [1726, 0]
click at [294, 381] on div "00:25" at bounding box center [237, 390] width 263 height 19
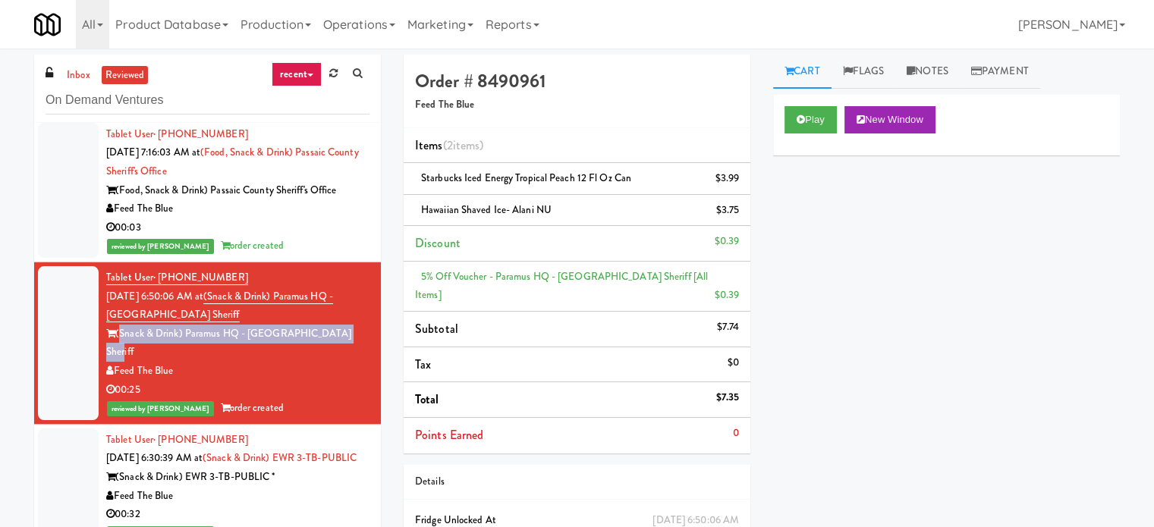
drag, startPoint x: 119, startPoint y: 326, endPoint x: 340, endPoint y: 333, distance: 220.9
click at [340, 333] on div "(Snack & Drink) Paramus HQ - [GEOGRAPHIC_DATA] Sheriff" at bounding box center [237, 343] width 263 height 37
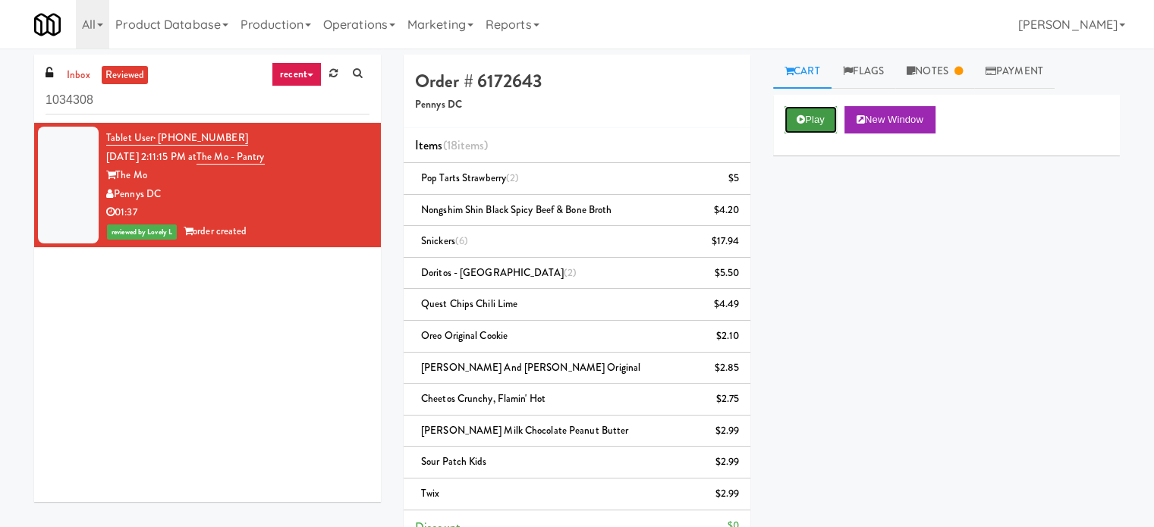
click at [811, 118] on button "Play" at bounding box center [811, 119] width 52 height 27
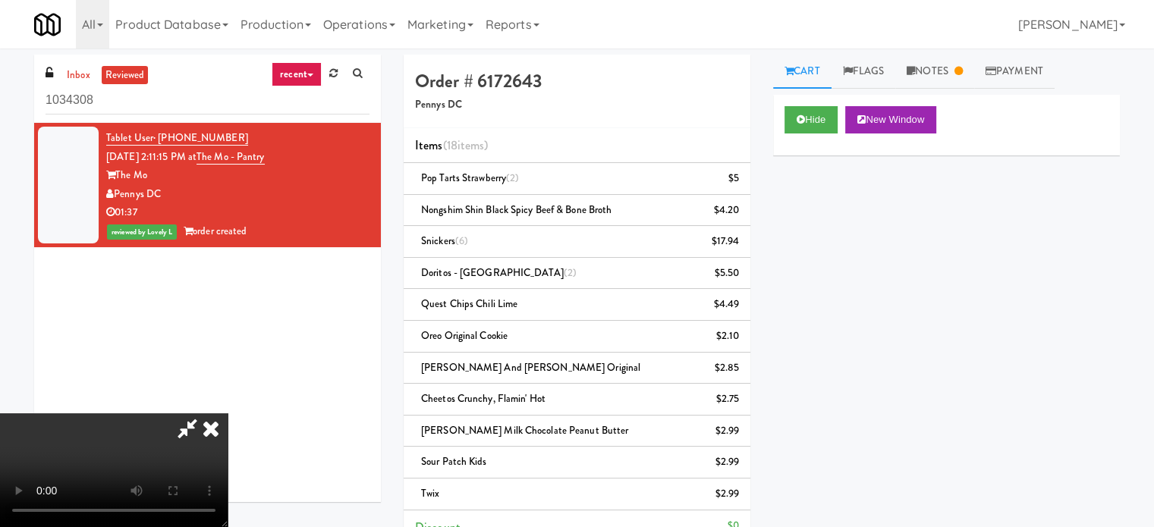
click at [205, 414] on icon at bounding box center [187, 429] width 35 height 30
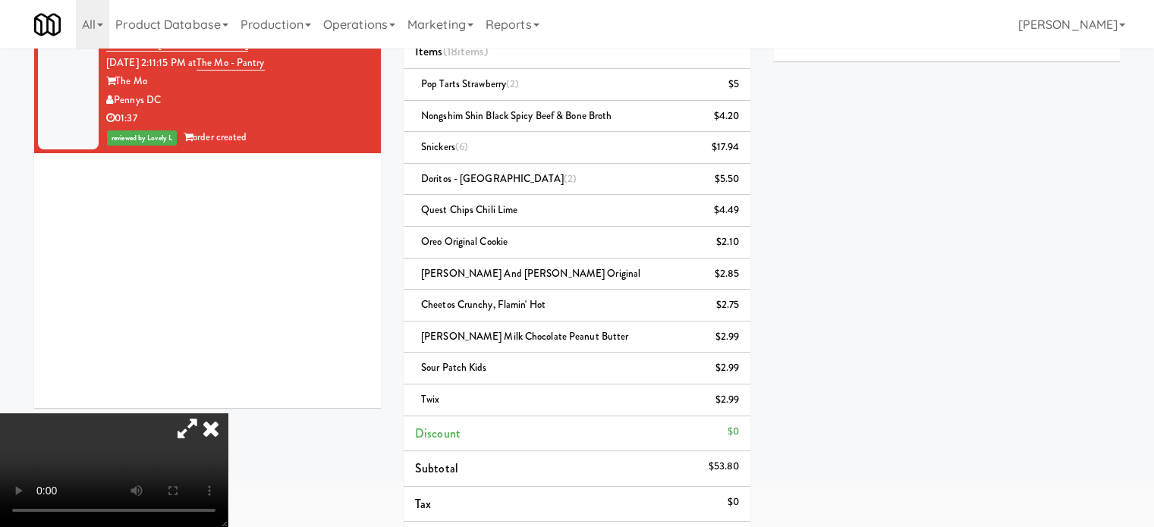
scroll to position [94, 0]
drag, startPoint x: 118, startPoint y: 74, endPoint x: 153, endPoint y: 78, distance: 35.2
click at [153, 78] on div "The Mo" at bounding box center [237, 81] width 263 height 19
copy div "The Mo"
click at [228, 414] on icon at bounding box center [210, 429] width 33 height 30
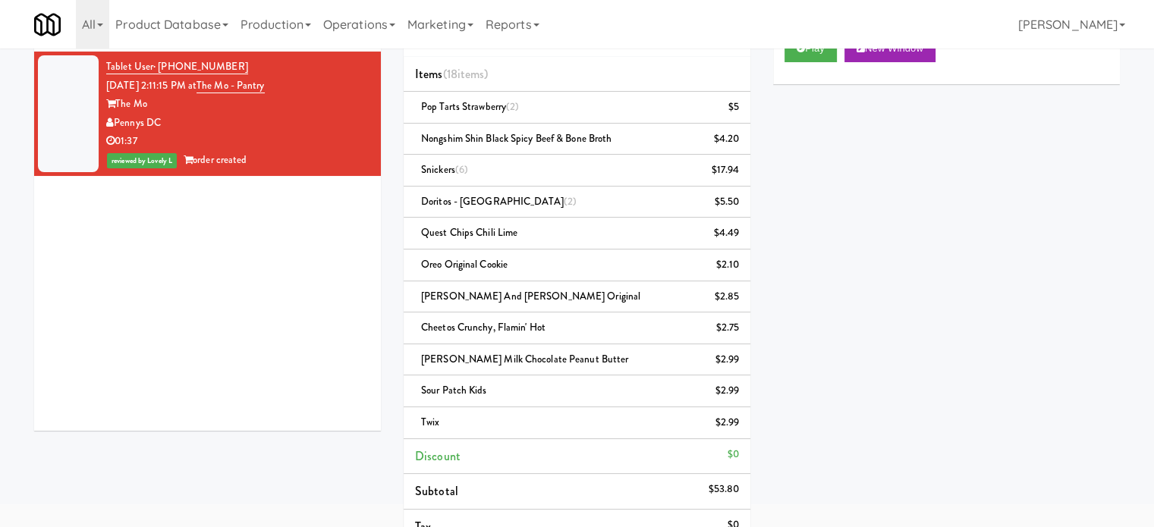
scroll to position [70, 0]
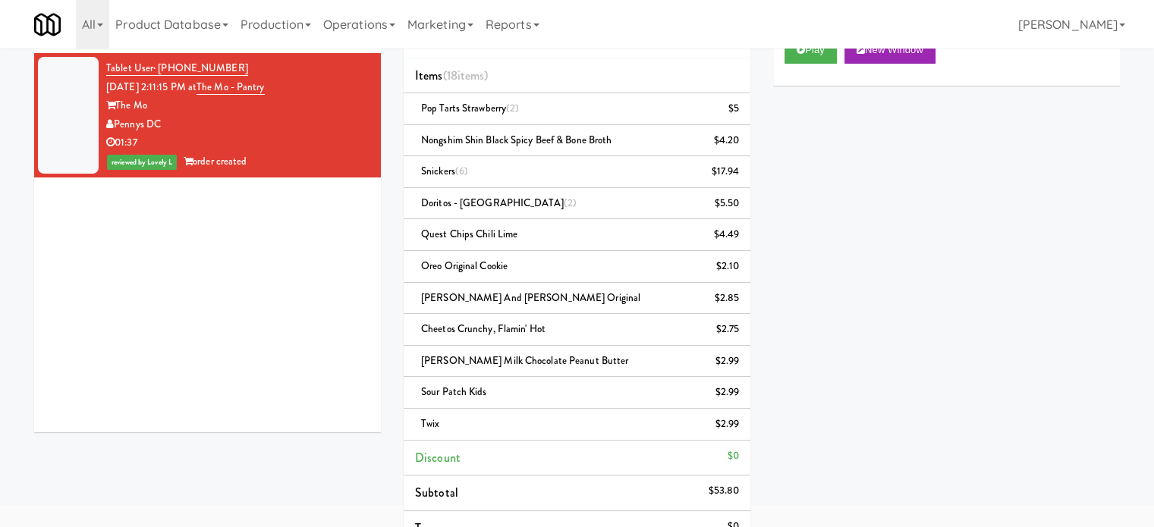
click at [860, 157] on div "Play New Window Primary Flag Clear Flag if unable to determine what was taken o…" at bounding box center [946, 309] width 347 height 569
drag, startPoint x: 860, startPoint y: 157, endPoint x: 691, endPoint y: 461, distance: 348.2
click at [691, 461] on div "Order # 6172643 Pennys DC Items (18 items ) Pop Tarts Strawberry (2) $5 Nongshi…" at bounding box center [761, 402] width 739 height 835
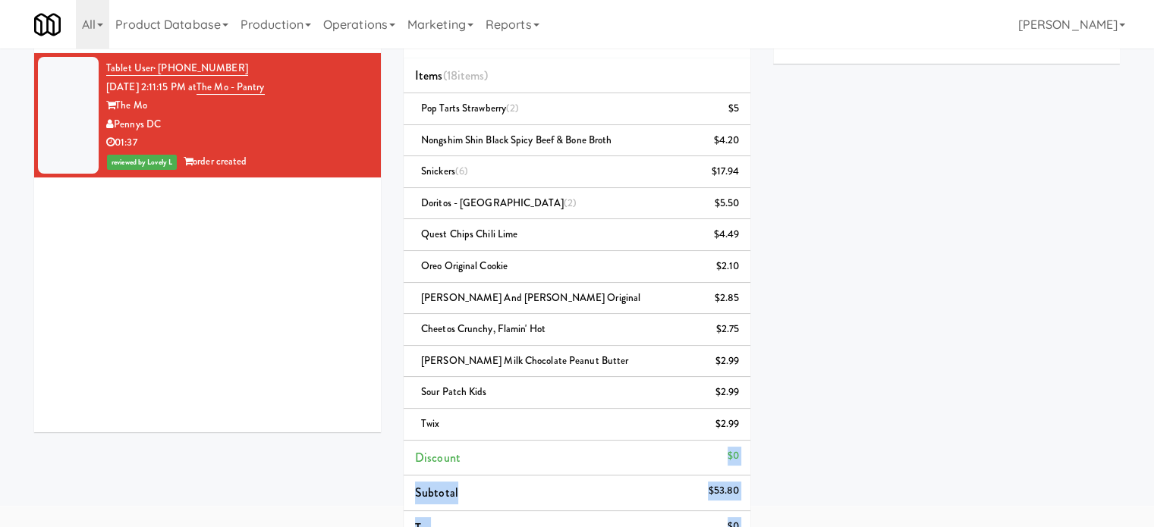
click at [857, 338] on div "Play New Window Primary Flag Clear Flag if unable to determine what was taken o…" at bounding box center [946, 287] width 347 height 569
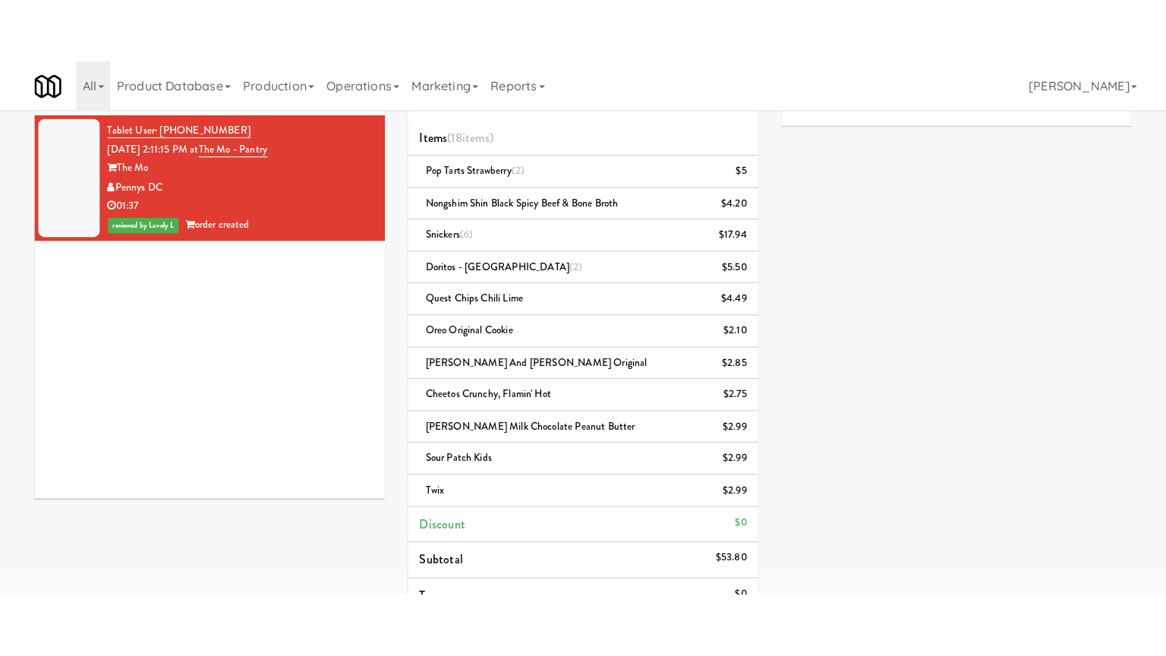
scroll to position [0, 0]
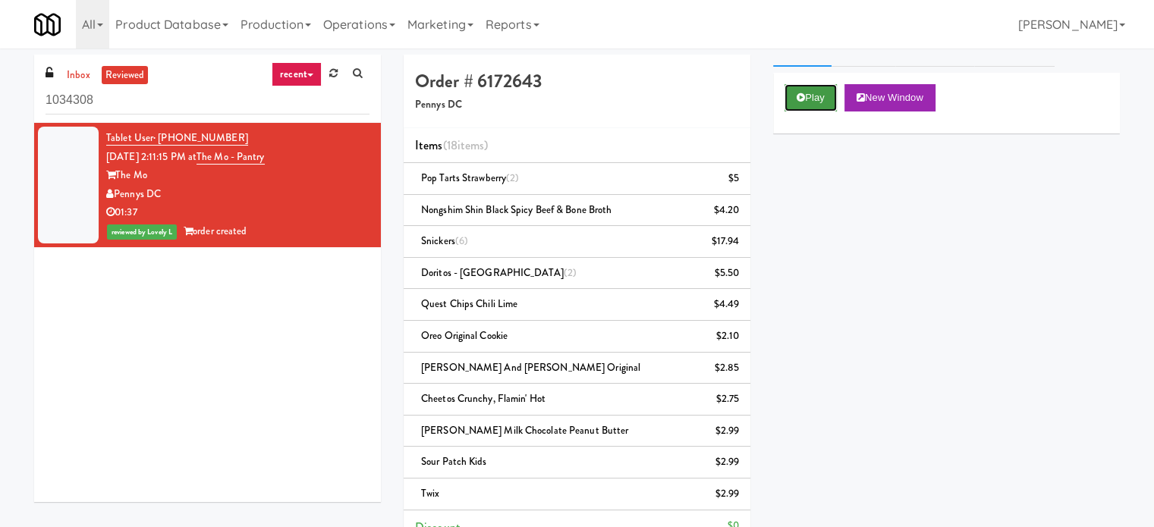
click at [826, 96] on button "Play" at bounding box center [811, 97] width 52 height 27
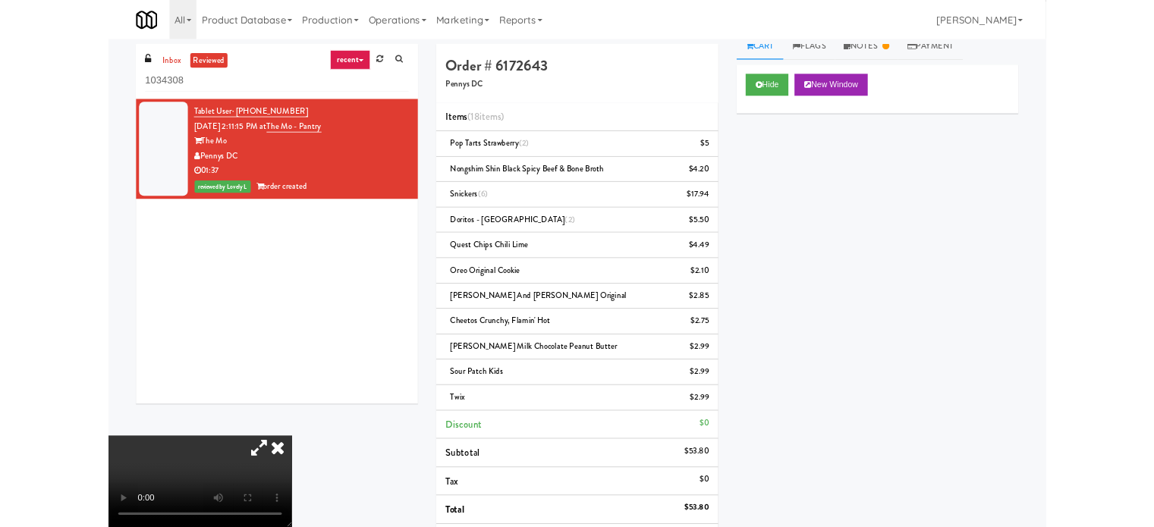
scroll to position [14, 0]
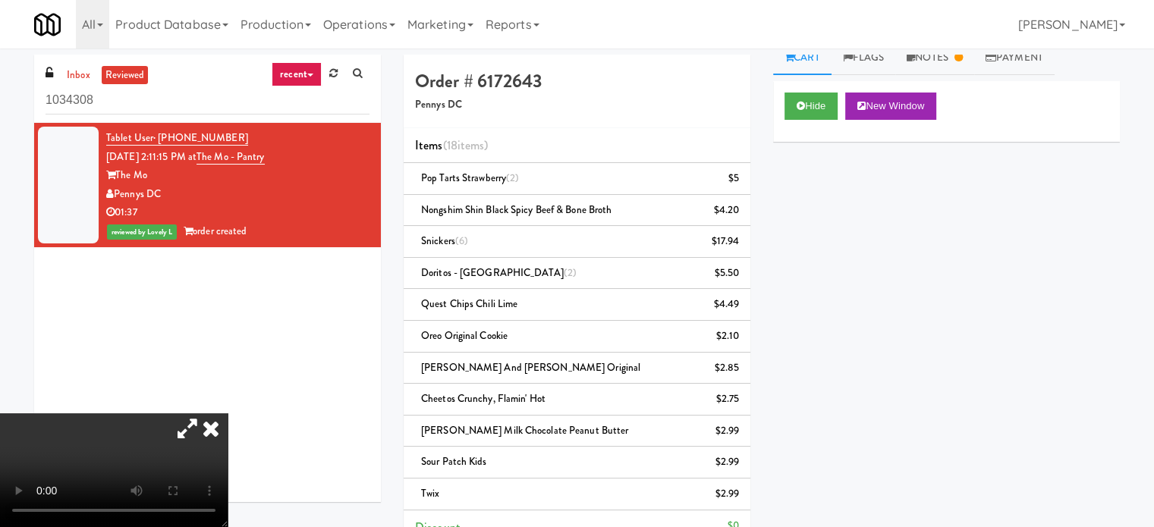
click at [871, 227] on div "Hide New Window Primary Flag Clear Flag if unable to determine what was taken o…" at bounding box center [946, 365] width 347 height 569
click at [228, 414] on icon at bounding box center [210, 429] width 33 height 30
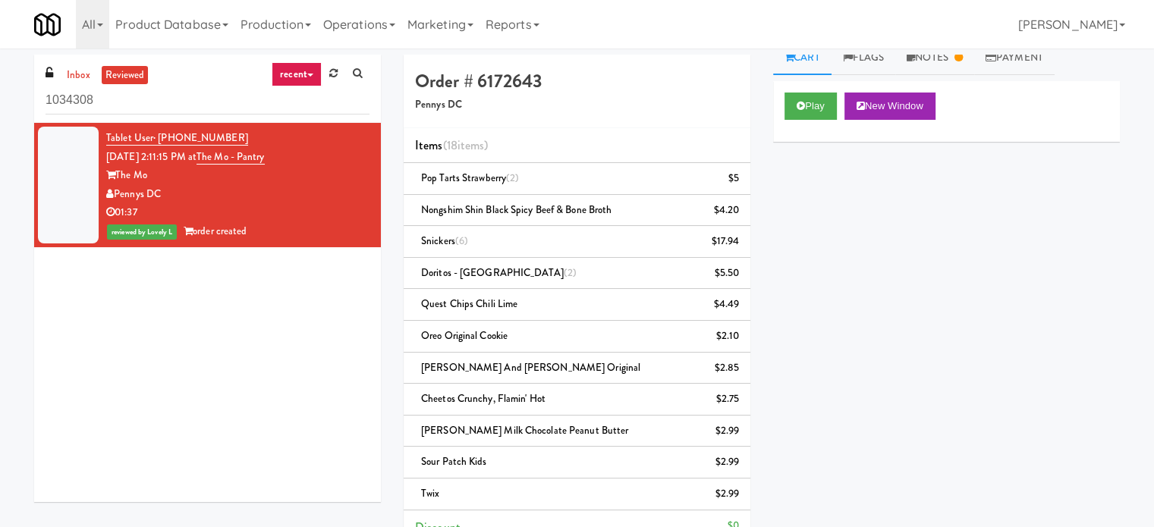
click at [823, 232] on div "Play New Window Primary Flag Clear Flag if unable to determine what was taken o…" at bounding box center [946, 365] width 347 height 569
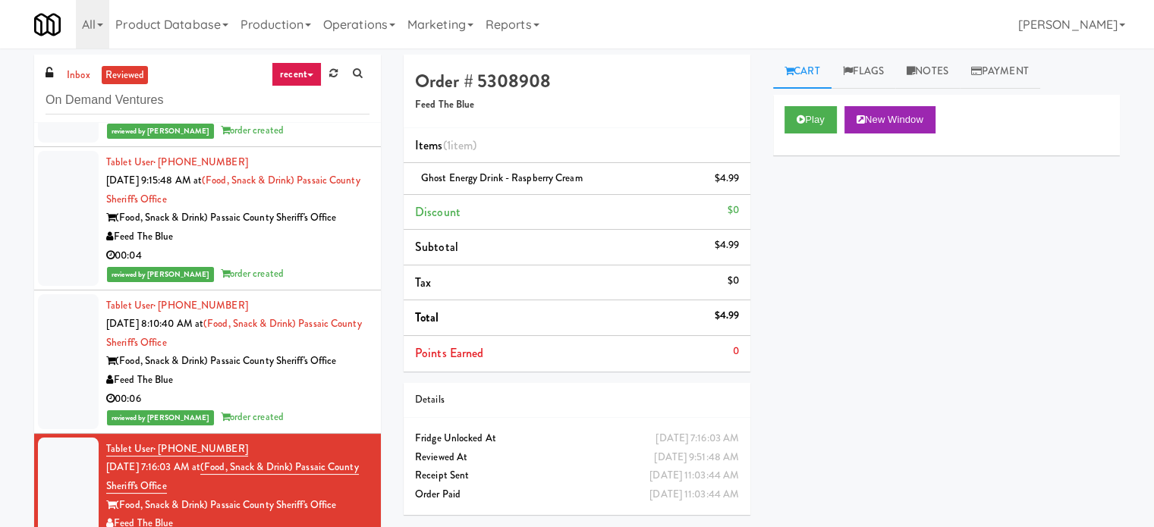
scroll to position [1408, 0]
